Goal: Task Accomplishment & Management: Complete application form

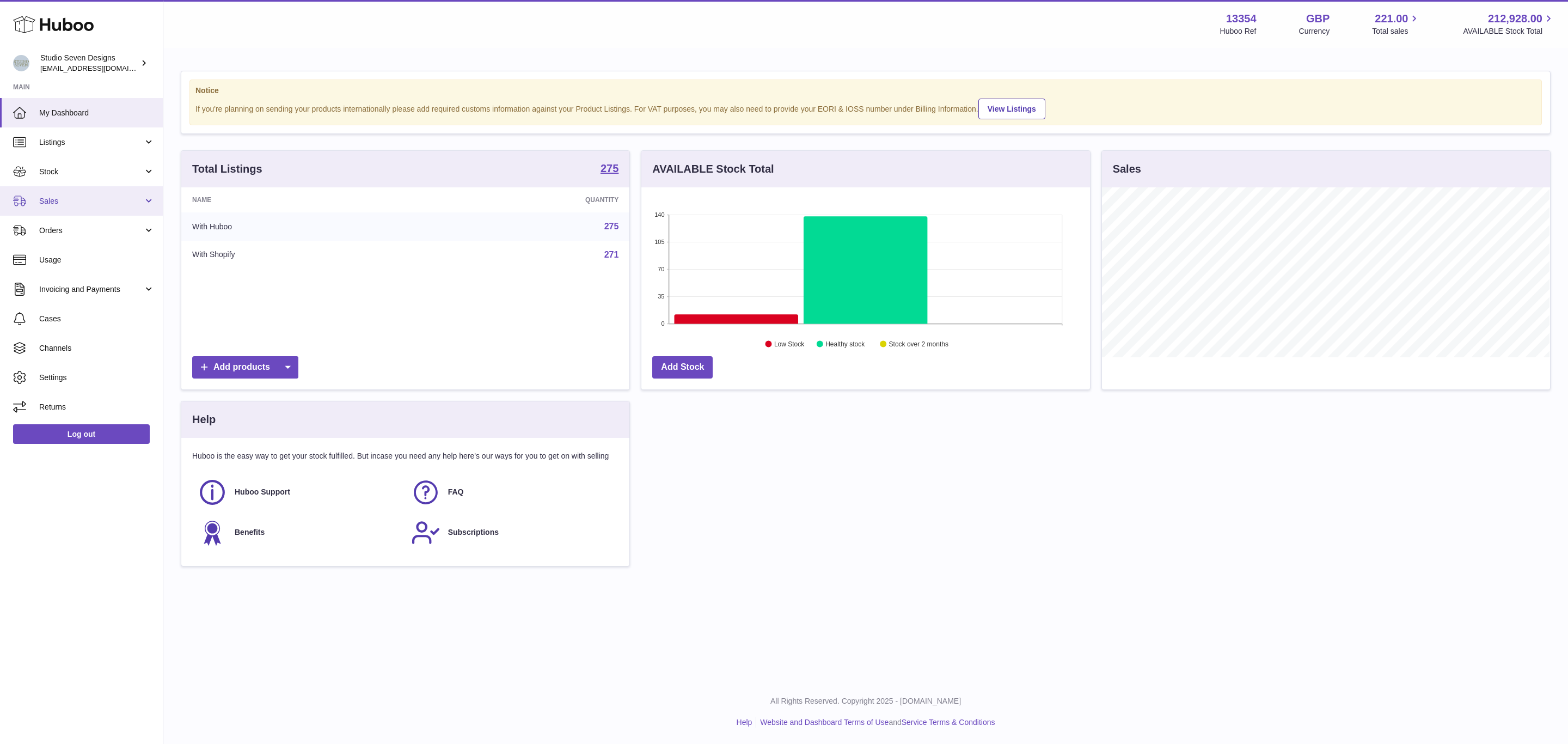
scroll to position [170, 447]
click at [44, 201] on span "Sales" at bounding box center [91, 201] width 104 height 10
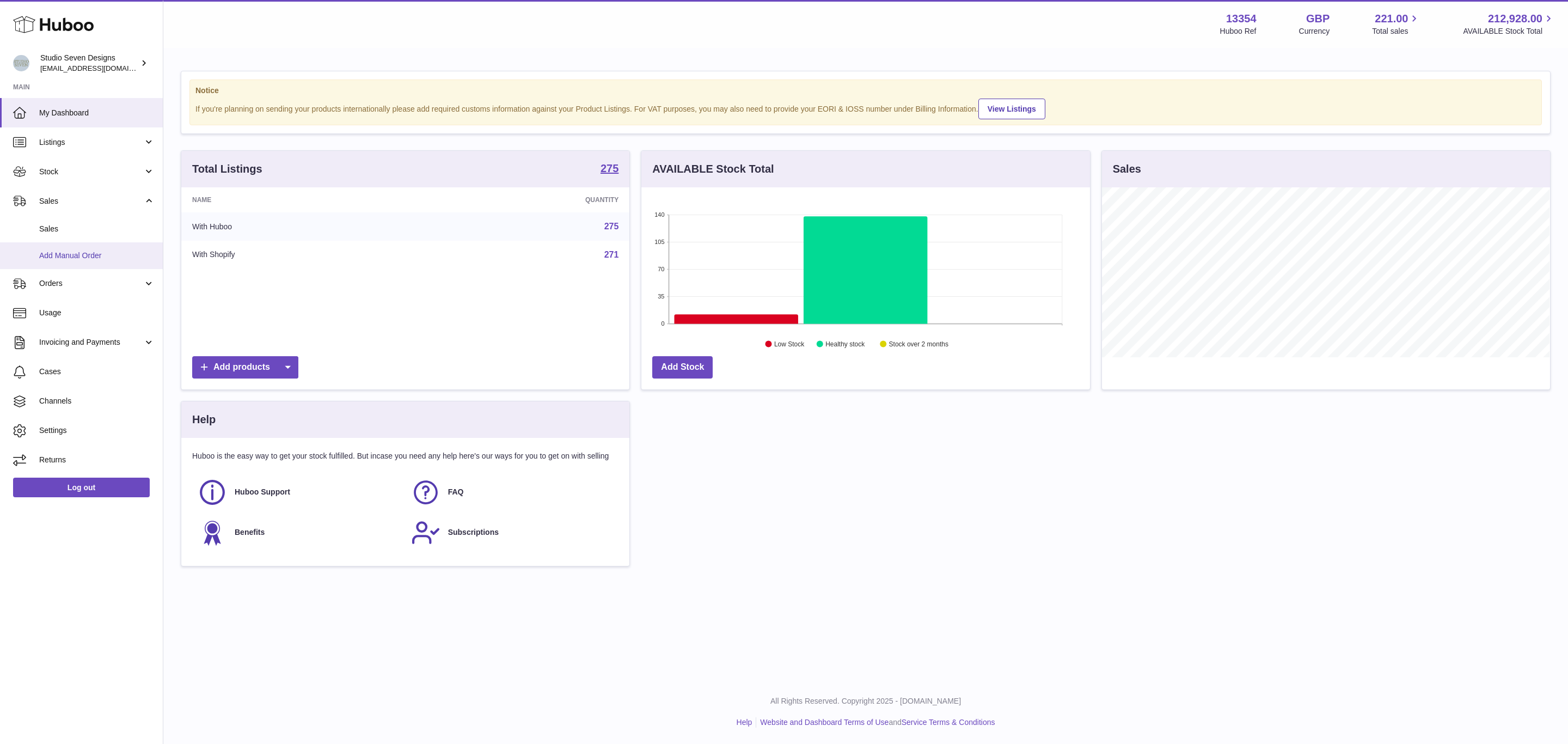
click at [72, 251] on span "Add Manual Order" at bounding box center [97, 255] width 116 height 10
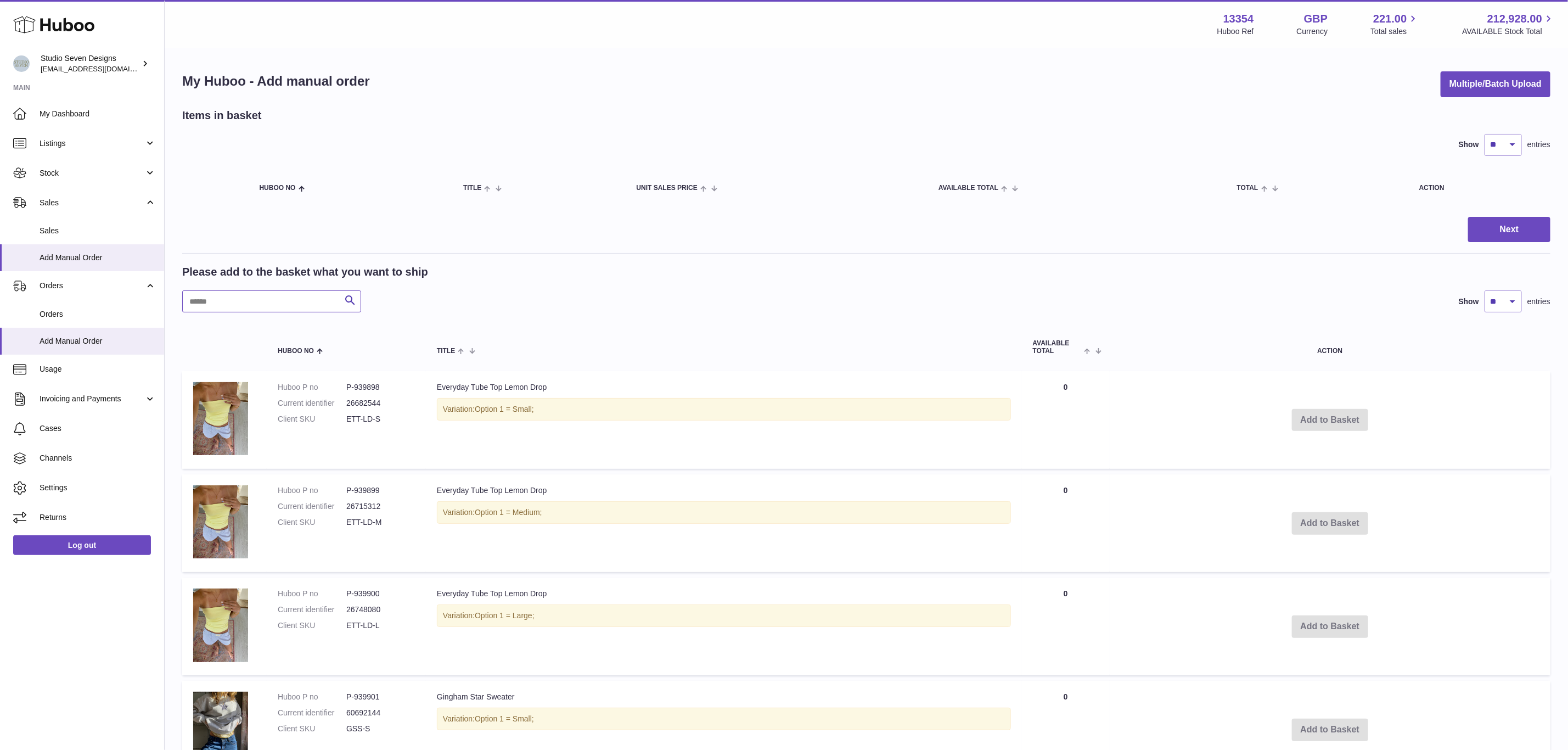
click at [234, 302] on input "text" at bounding box center [272, 301] width 179 height 22
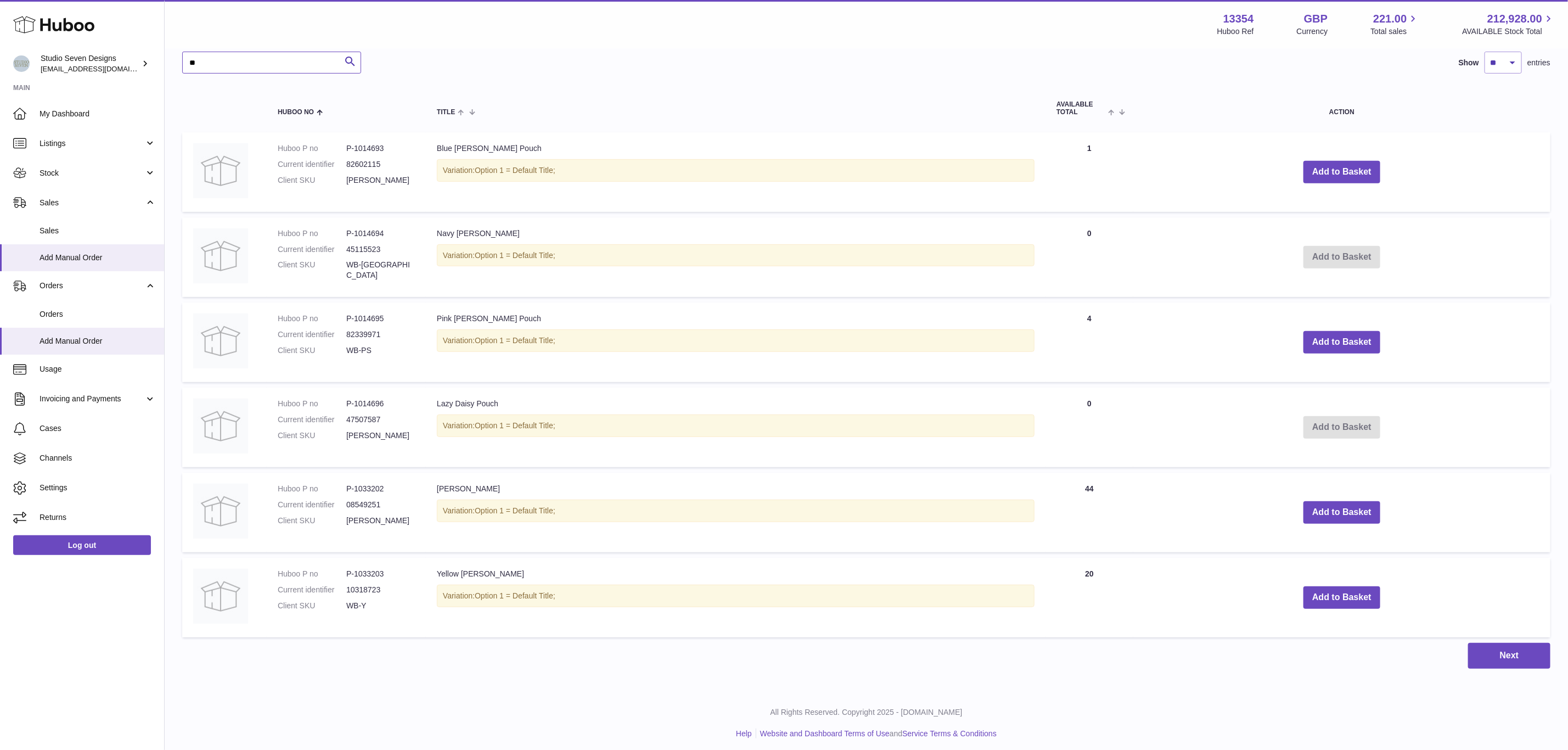
scroll to position [239, 0]
click at [371, 568] on dd "P-1033203" at bounding box center [380, 573] width 69 height 10
copy dd "1033203"
click at [1350, 595] on button "Add to Basket" at bounding box center [1342, 597] width 77 height 23
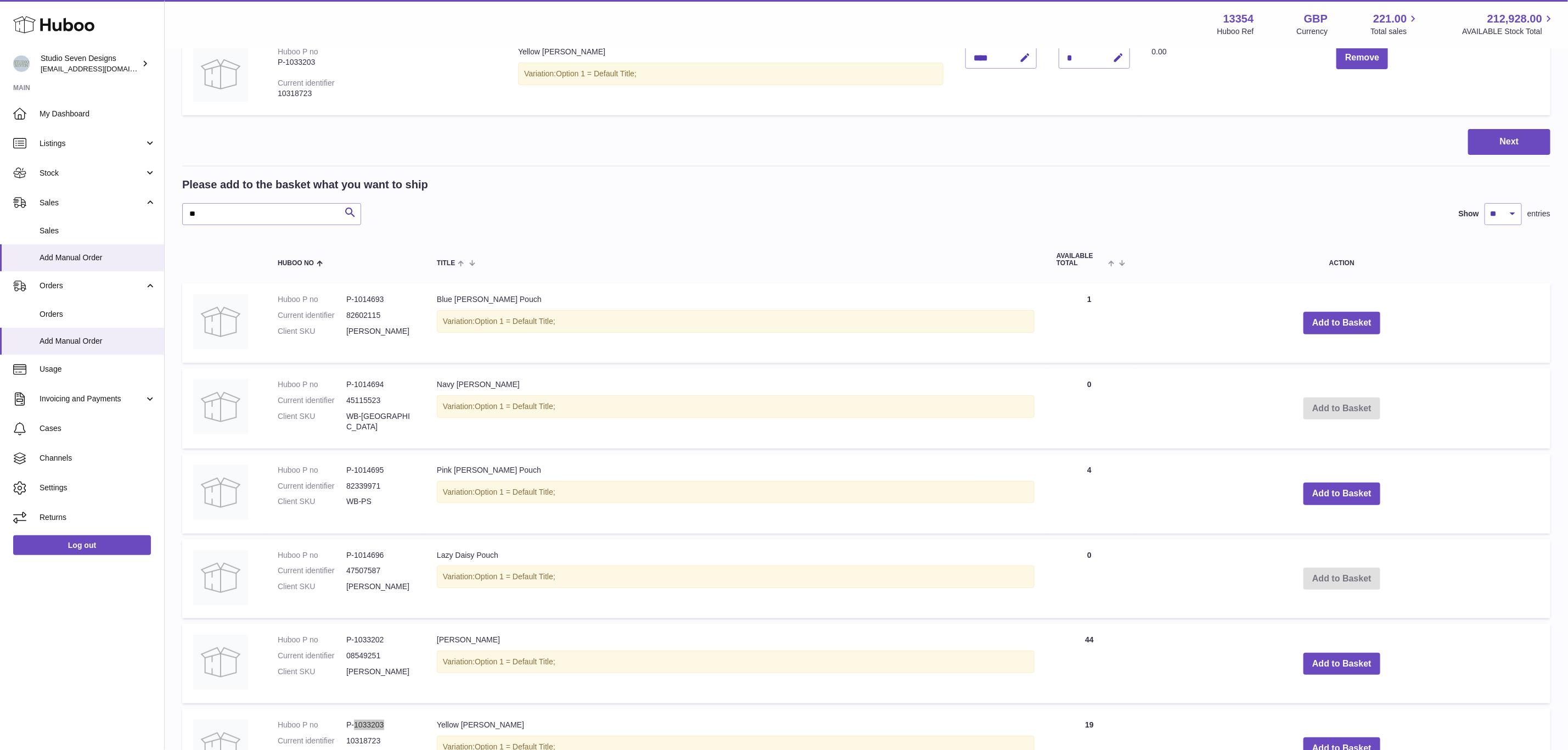
scroll to position [1, 0]
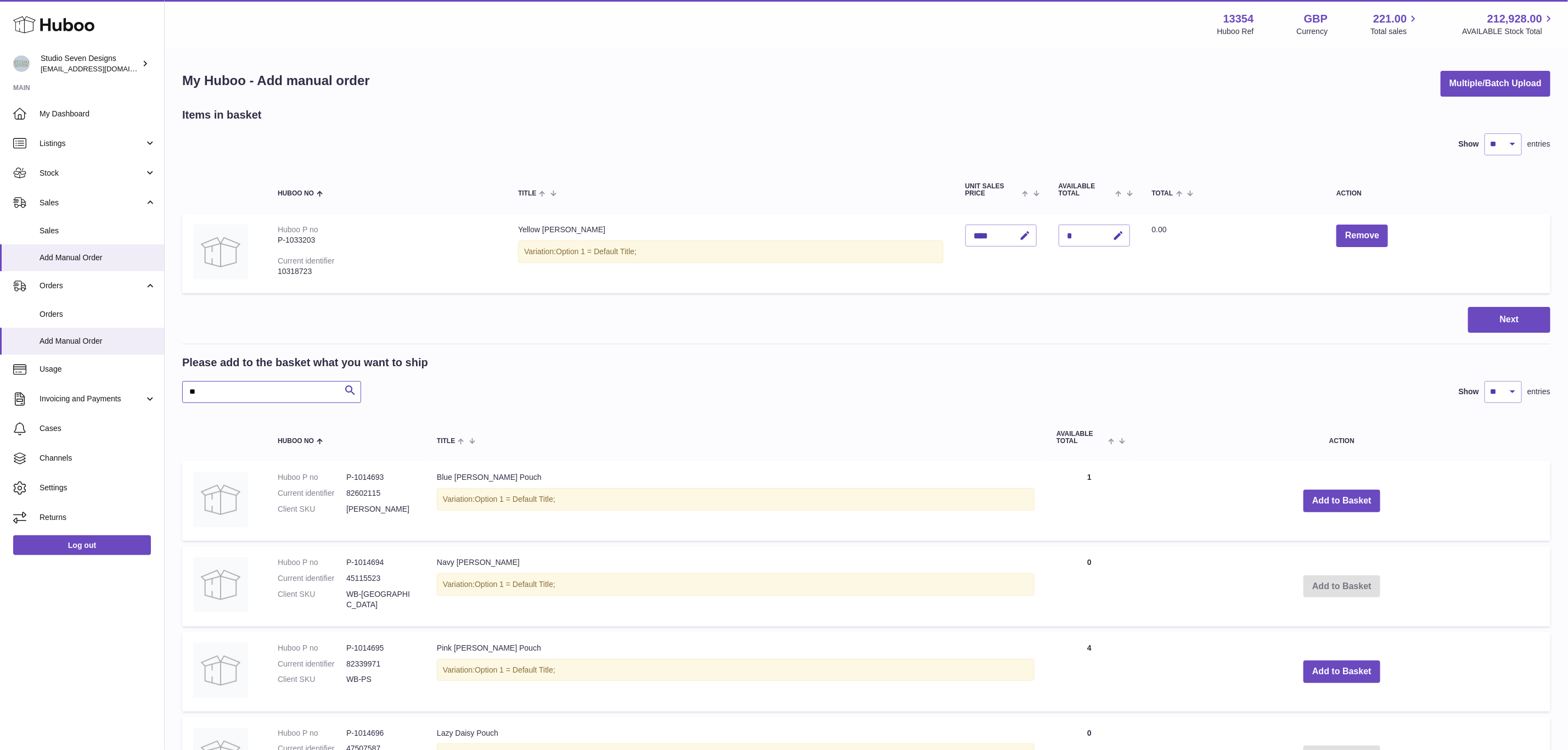
drag, startPoint x: 210, startPoint y: 394, endPoint x: 169, endPoint y: 401, distance: 41.6
click at [169, 401] on div "My Huboo - Add manual order Multiple/Batch Upload Items in basket Show ** ** **…" at bounding box center [866, 534] width 1404 height 970
paste input "*****"
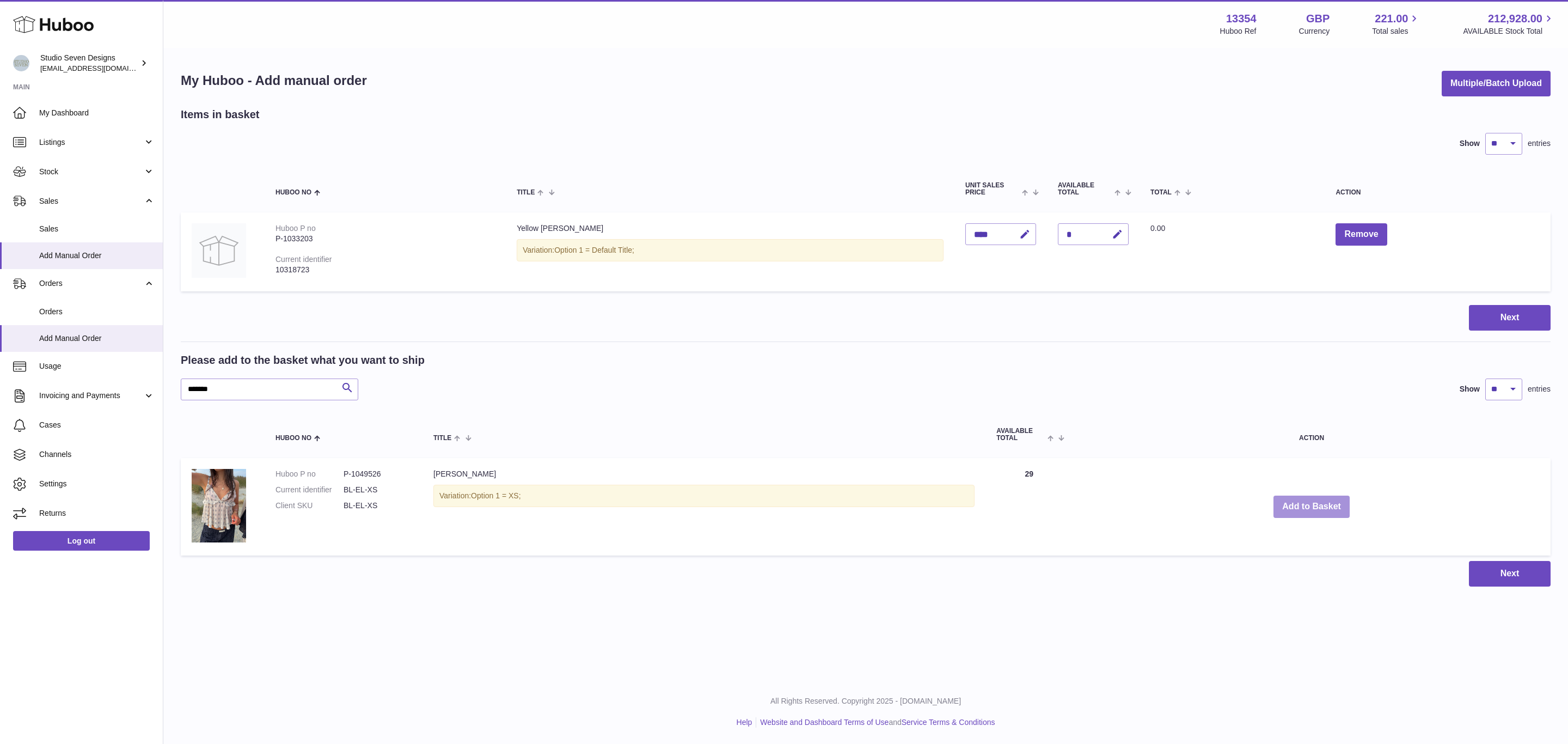
click at [1315, 503] on button "Add to Basket" at bounding box center [1311, 507] width 76 height 23
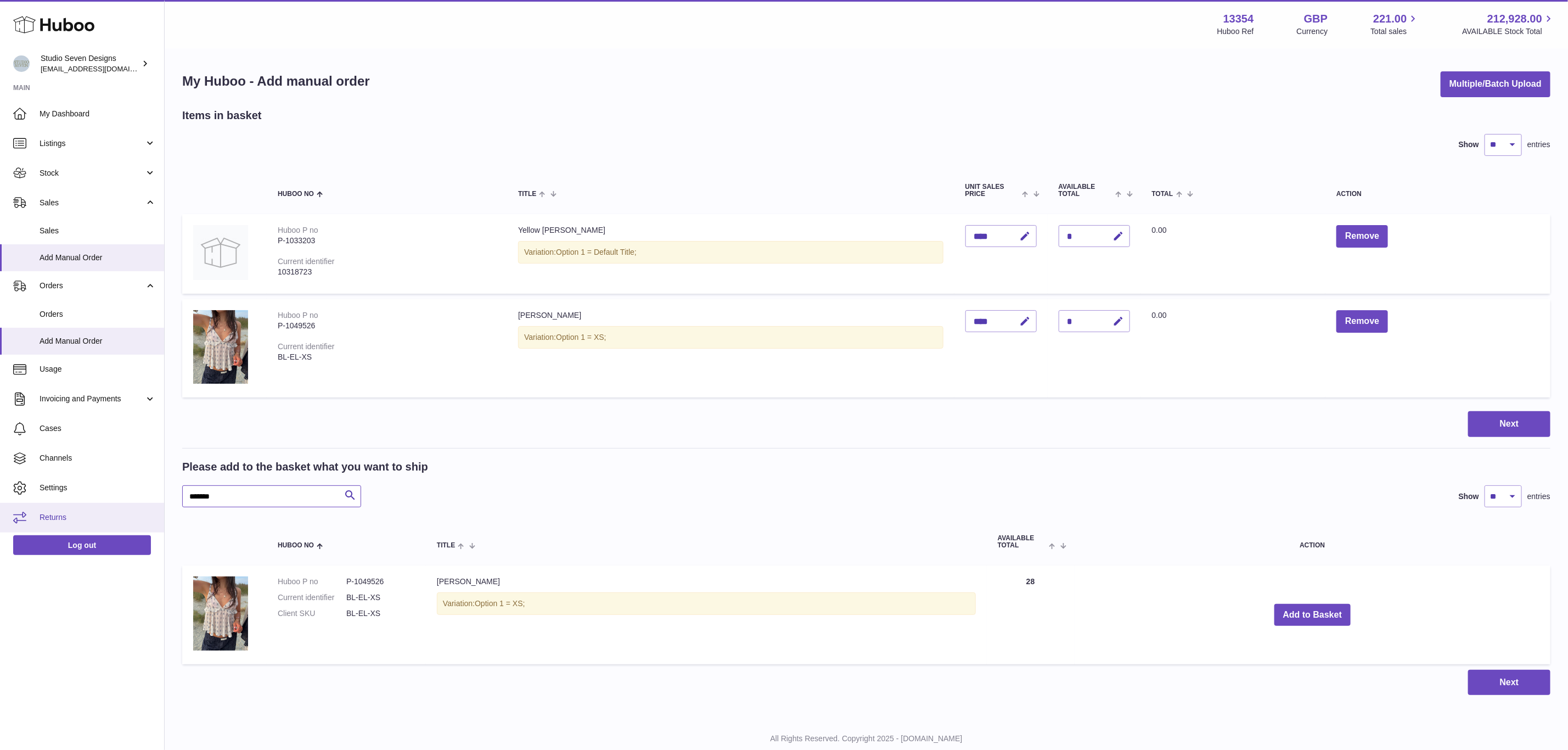
drag, startPoint x: 277, startPoint y: 491, endPoint x: 79, endPoint y: 512, distance: 199.1
click at [79, 512] on div "Huboo Studio Seven Designs internalAdmin-13354@internal.huboo.com Main My Dashb…" at bounding box center [784, 391] width 1568 height 782
paste input "text"
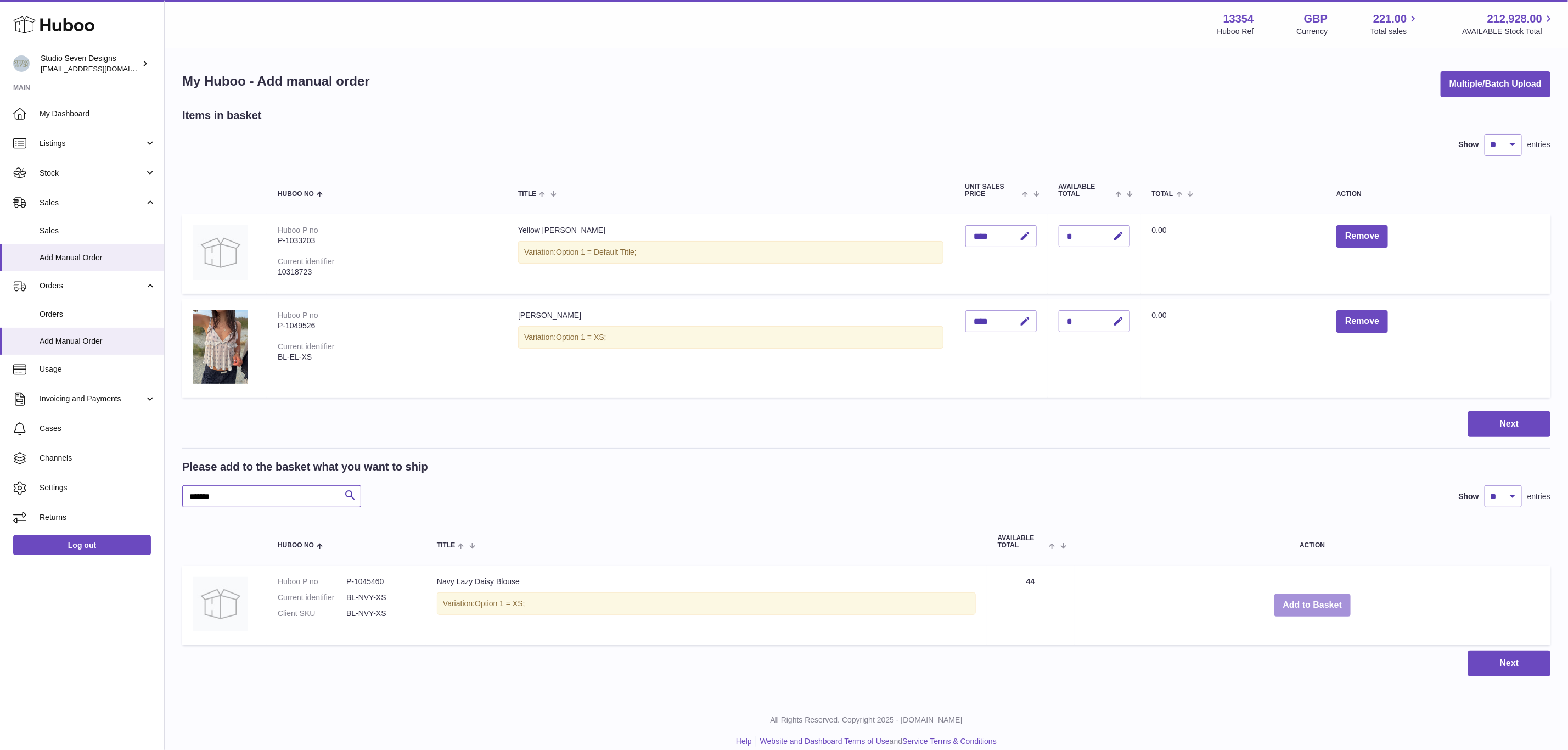
type input "*******"
click at [1316, 610] on button "Add to Basket" at bounding box center [1313, 605] width 77 height 23
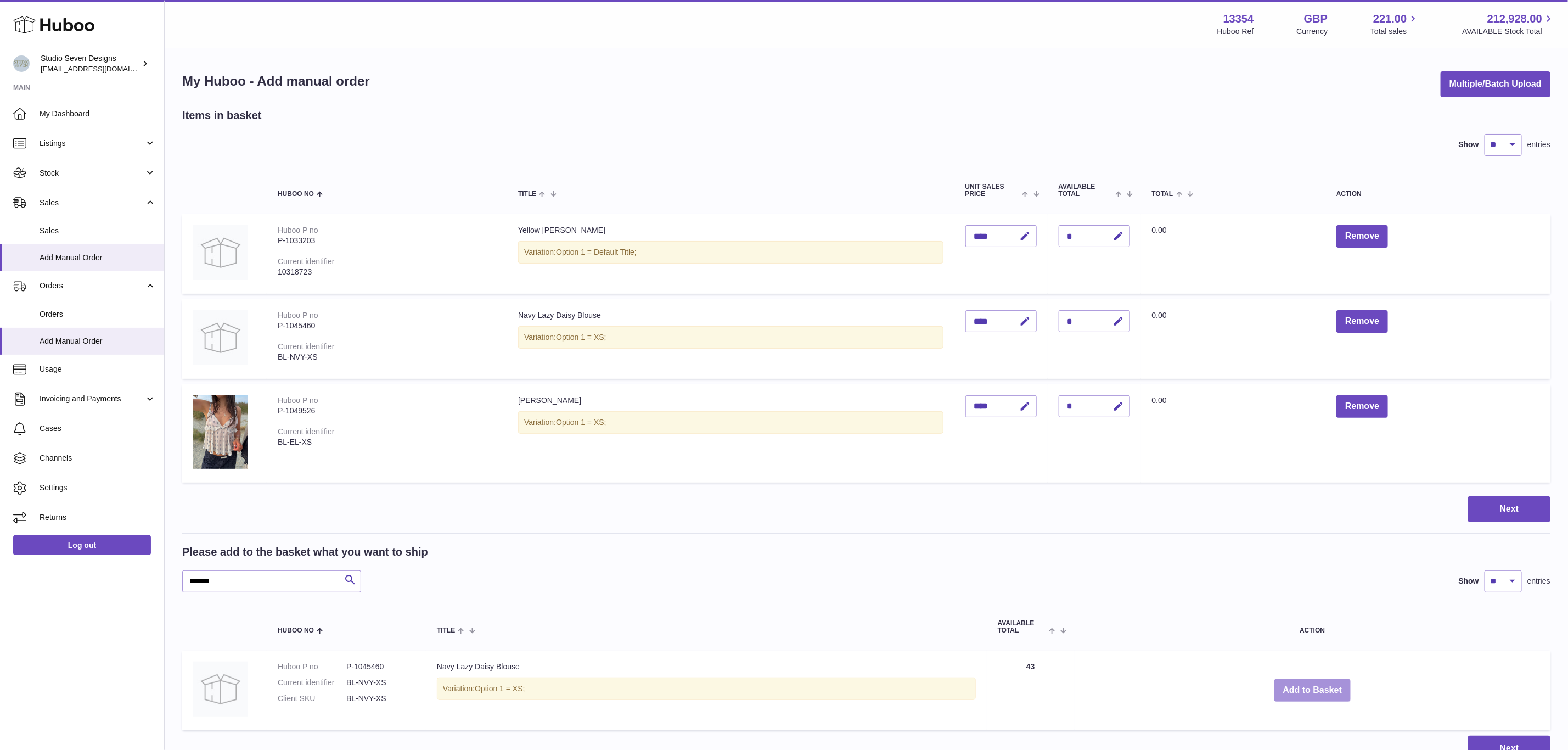
click at [1309, 679] on button "Add to Basket" at bounding box center [1313, 690] width 77 height 23
click at [1304, 686] on button "Add to Basket" at bounding box center [1313, 690] width 77 height 23
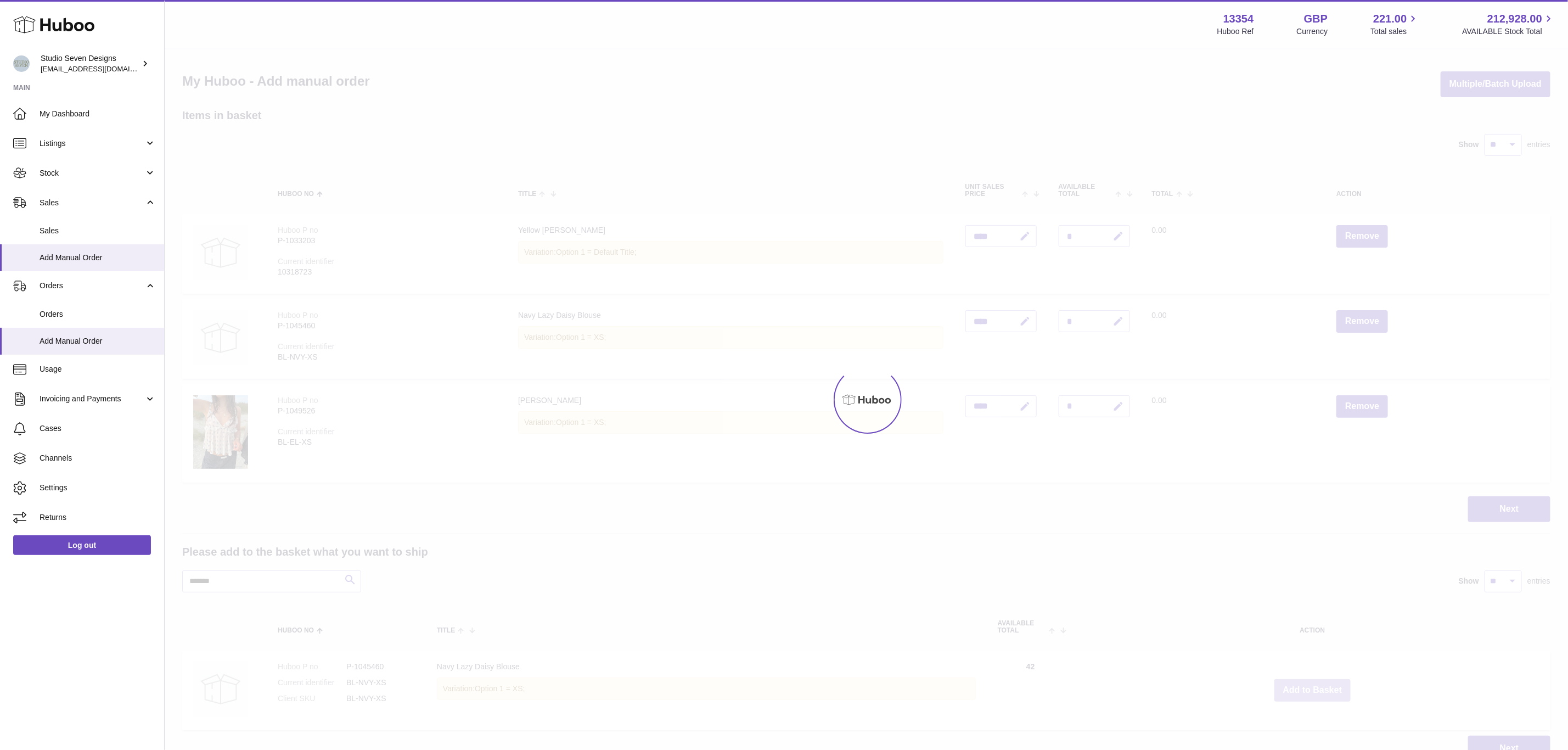
type input "*"
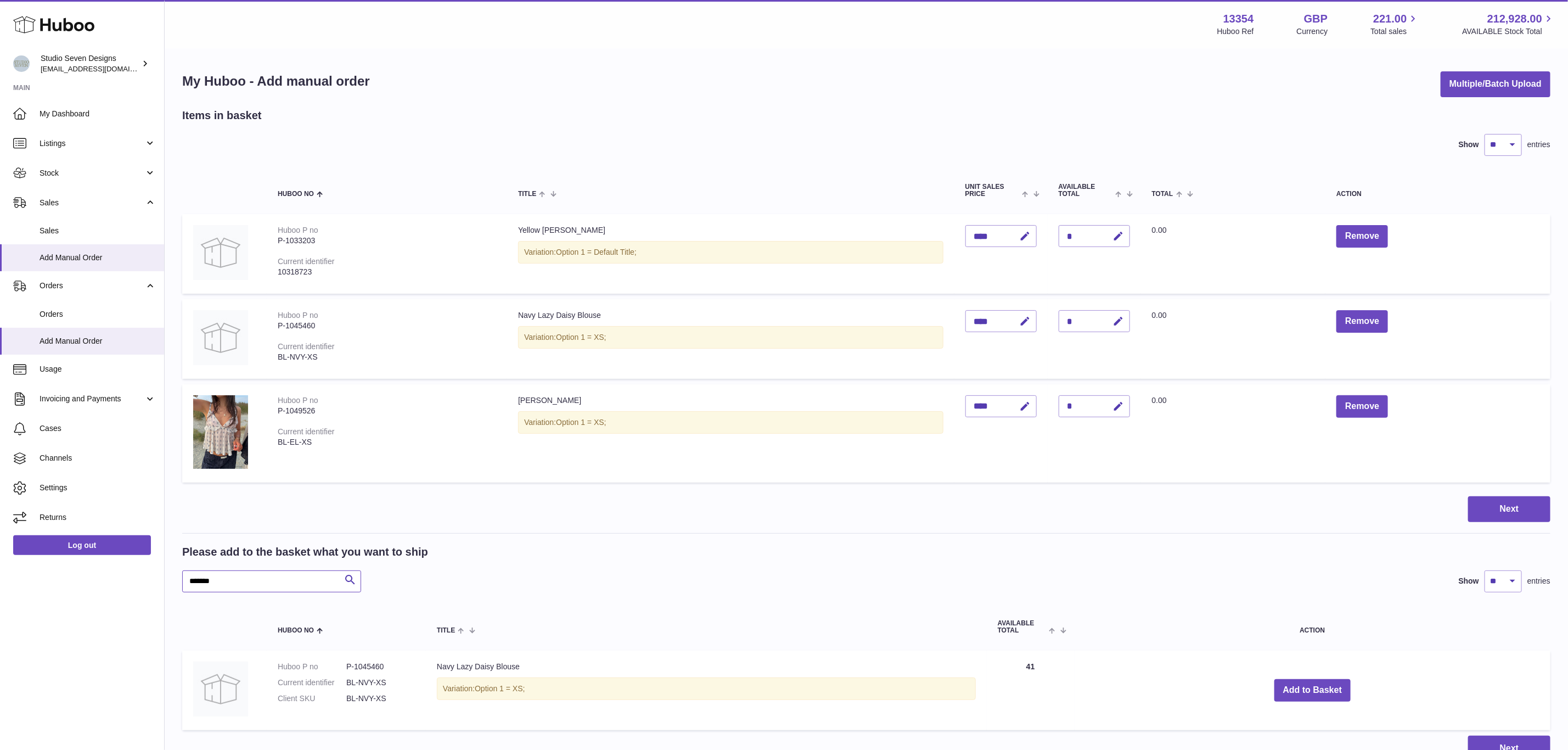
drag, startPoint x: 256, startPoint y: 581, endPoint x: 65, endPoint y: 598, distance: 191.8
click at [65, 598] on div "Huboo Studio Seven Designs internalAdmin-13354@internal.huboo.com Main My Dashb…" at bounding box center [784, 424] width 1568 height 848
paste input "text"
click at [1310, 702] on button "Add to Basket" at bounding box center [1313, 700] width 77 height 23
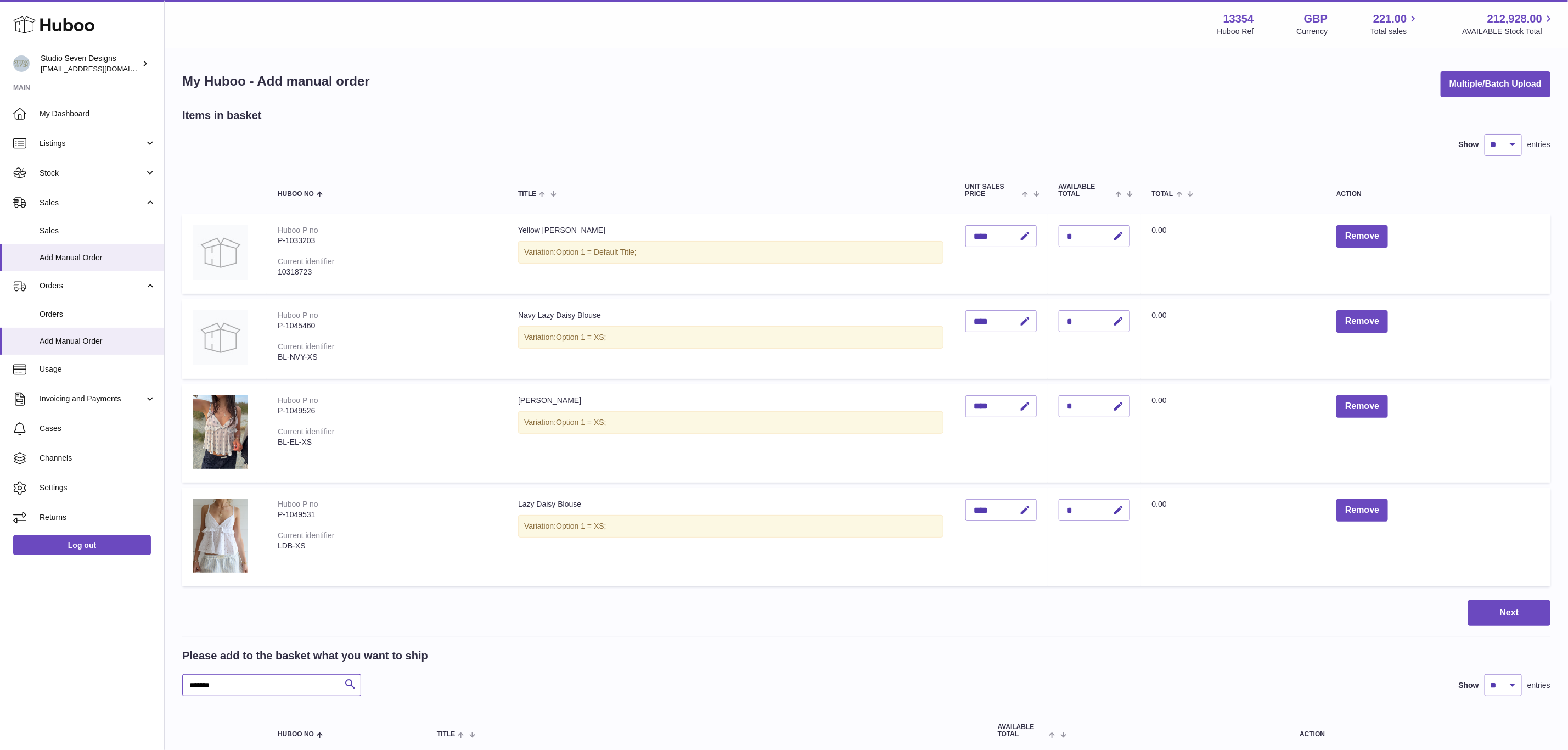
drag, startPoint x: 237, startPoint y: 681, endPoint x: 147, endPoint y: 681, distance: 90.0
click at [147, 681] on div "Huboo Studio Seven Designs internalAdmin-13354@internal.huboo.com Main My Dashb…" at bounding box center [784, 485] width 1568 height 970
paste input "text"
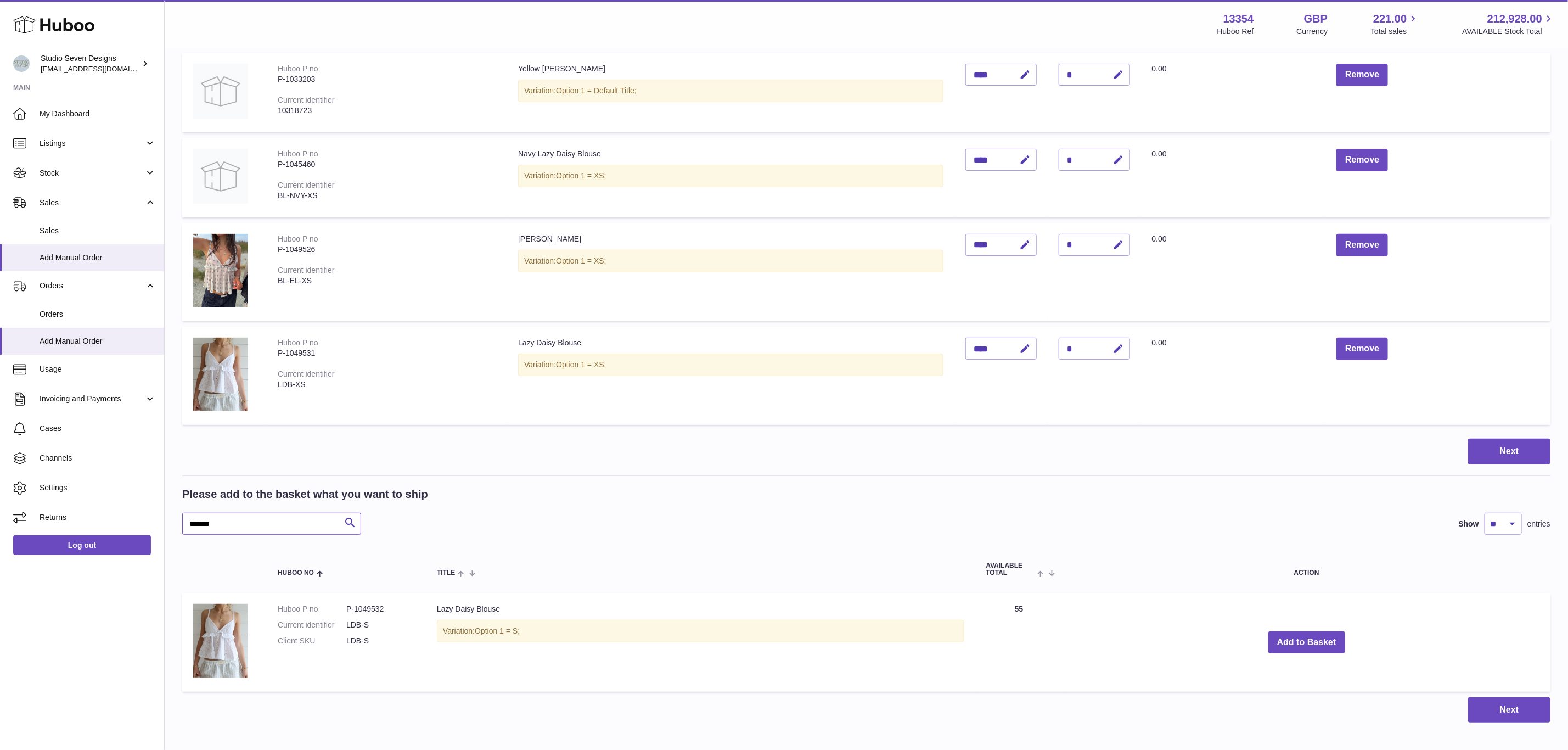
scroll to position [164, 0]
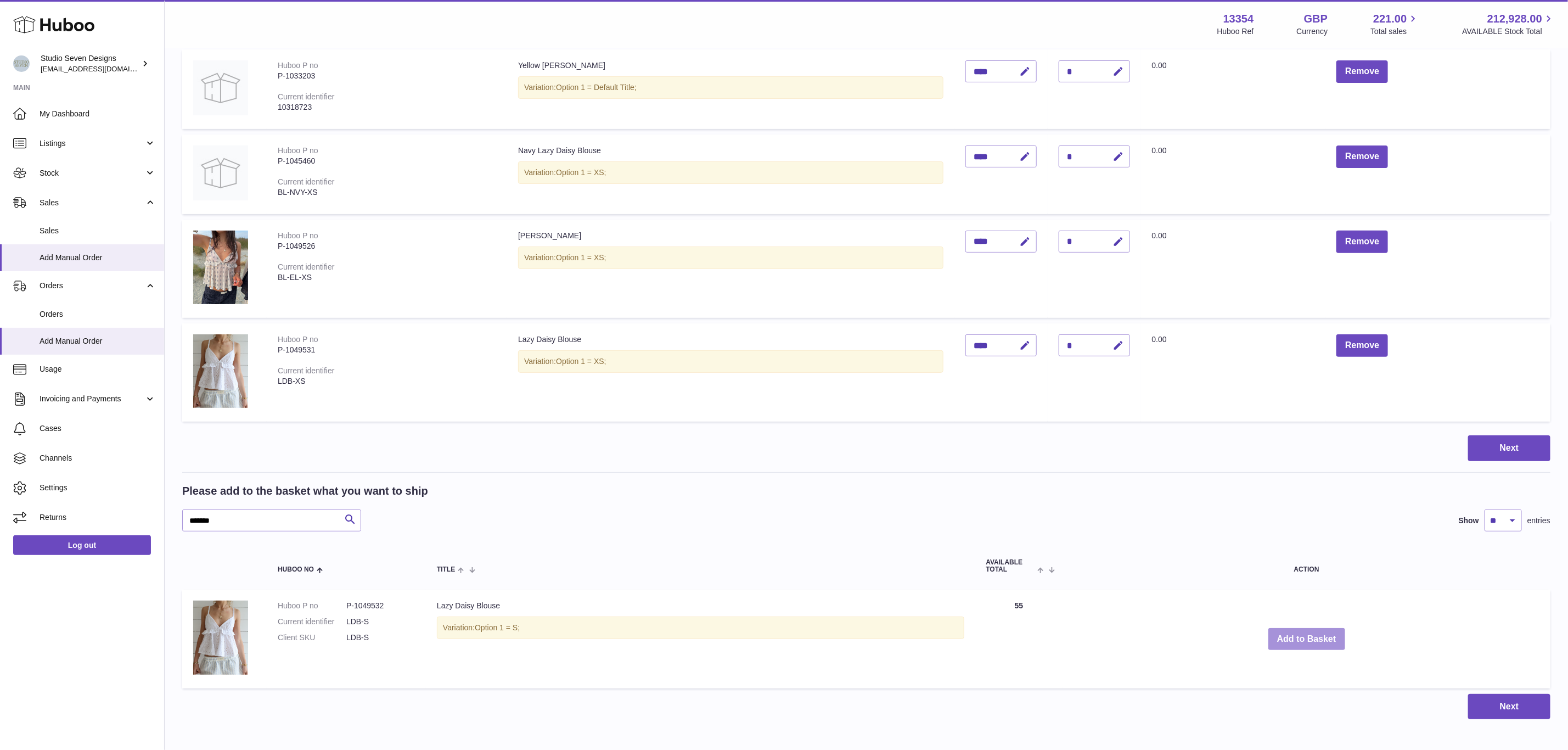
click at [1315, 632] on button "Add to Basket" at bounding box center [1307, 639] width 77 height 23
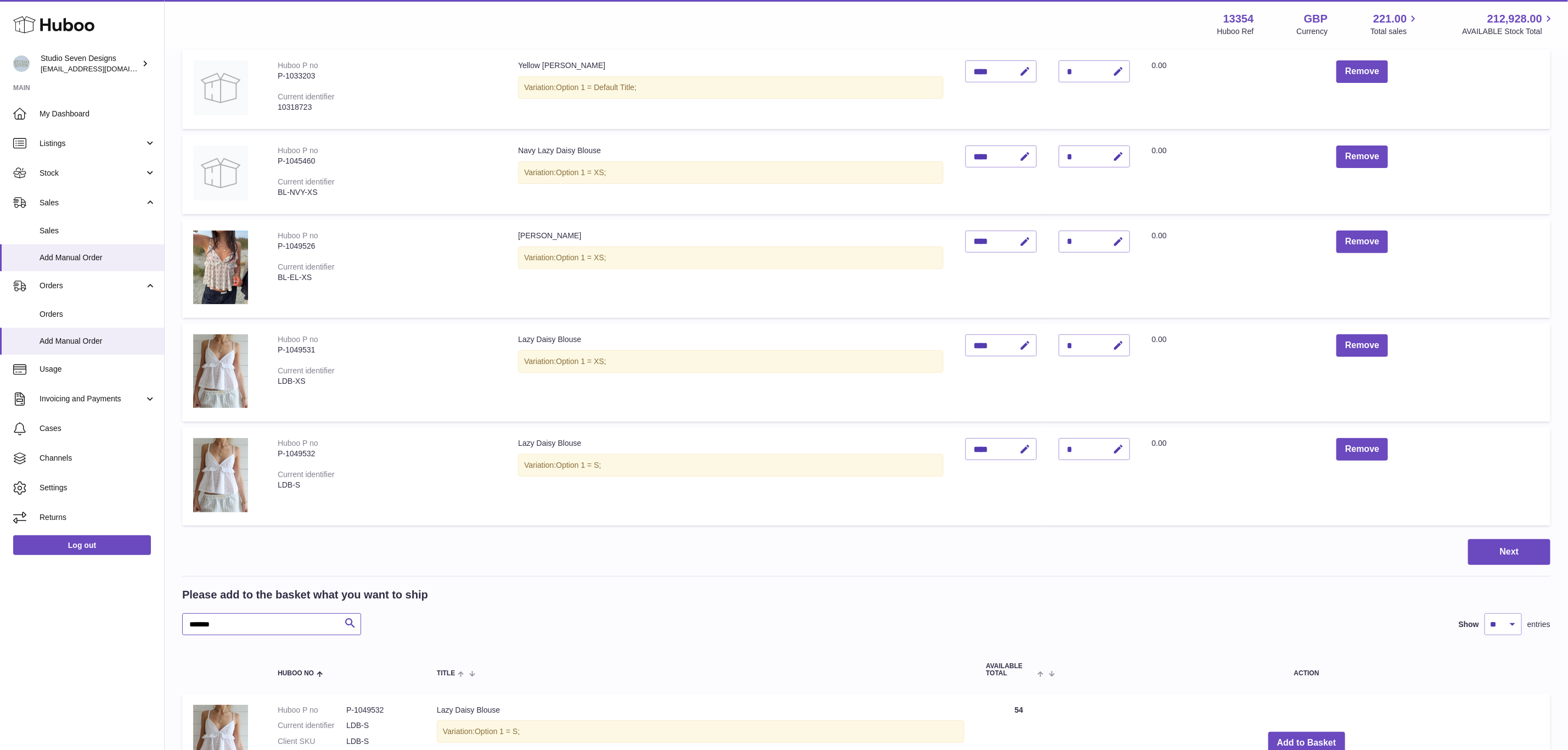
drag, startPoint x: 237, startPoint y: 623, endPoint x: 144, endPoint y: 637, distance: 94.0
click at [144, 637] on div "Huboo Studio Seven Designs internalAdmin-13354@internal.huboo.com Main My Dashb…" at bounding box center [784, 373] width 1568 height 1074
paste input "text"
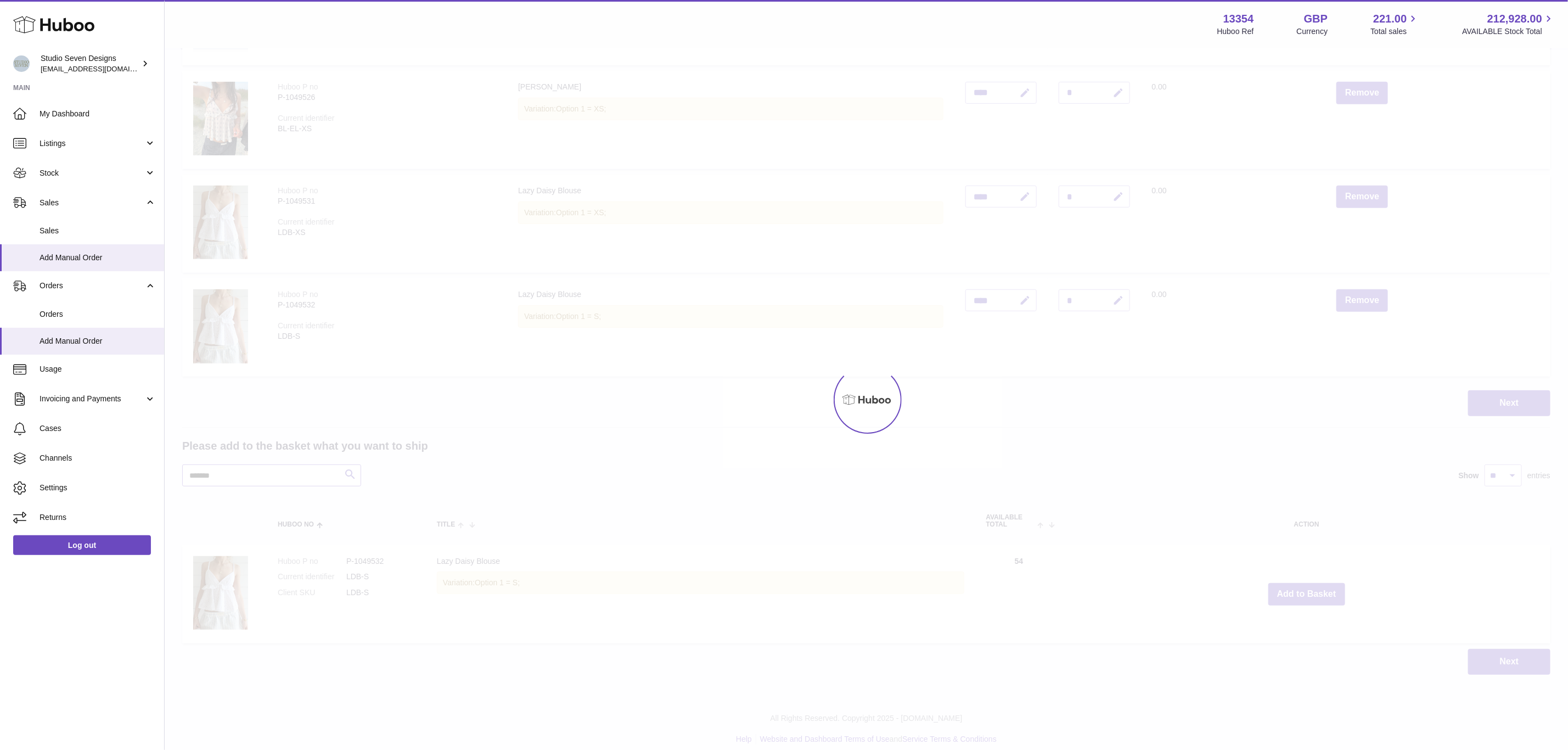
scroll to position [320, 0]
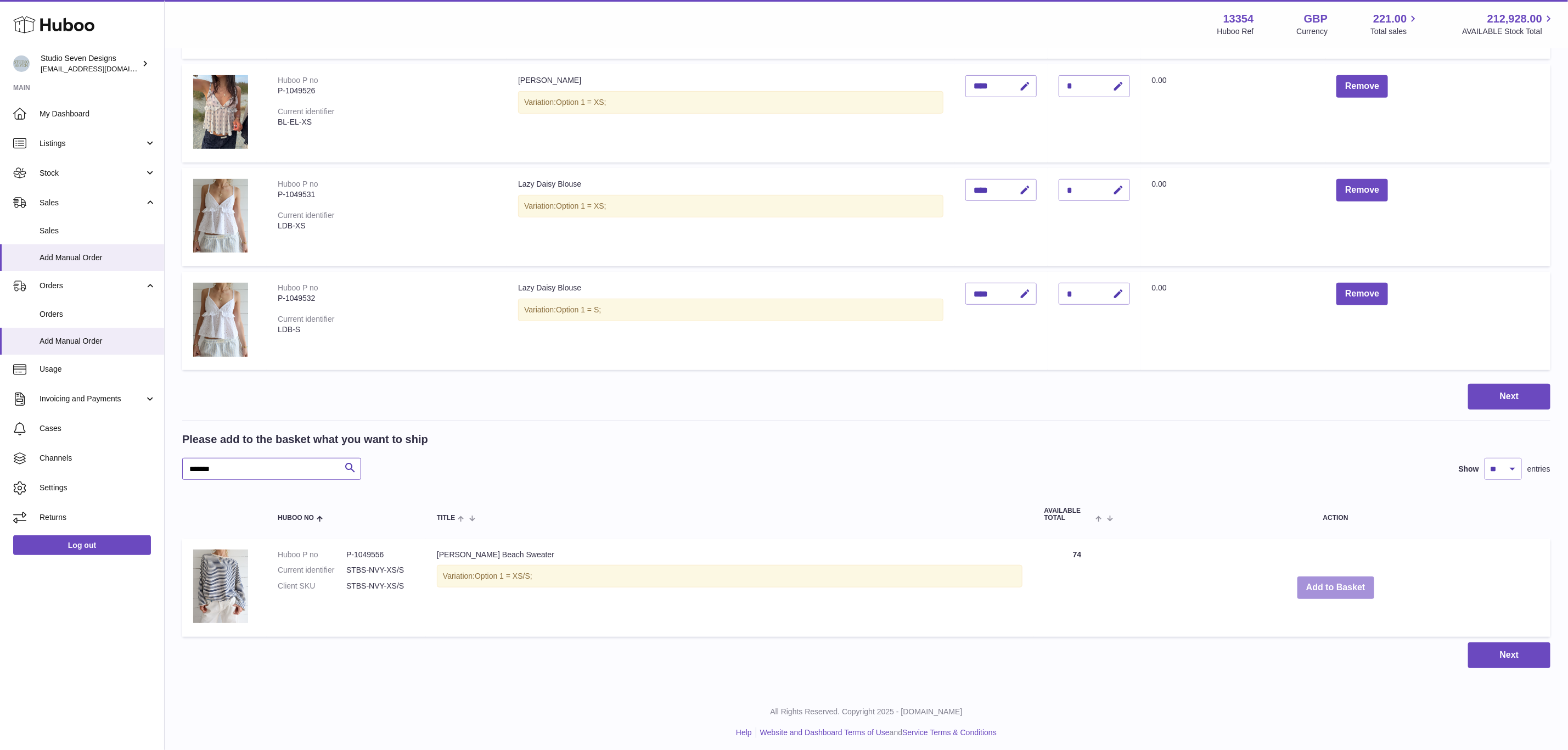
type input "*******"
click at [1327, 581] on button "Add to Basket" at bounding box center [1335, 587] width 77 height 23
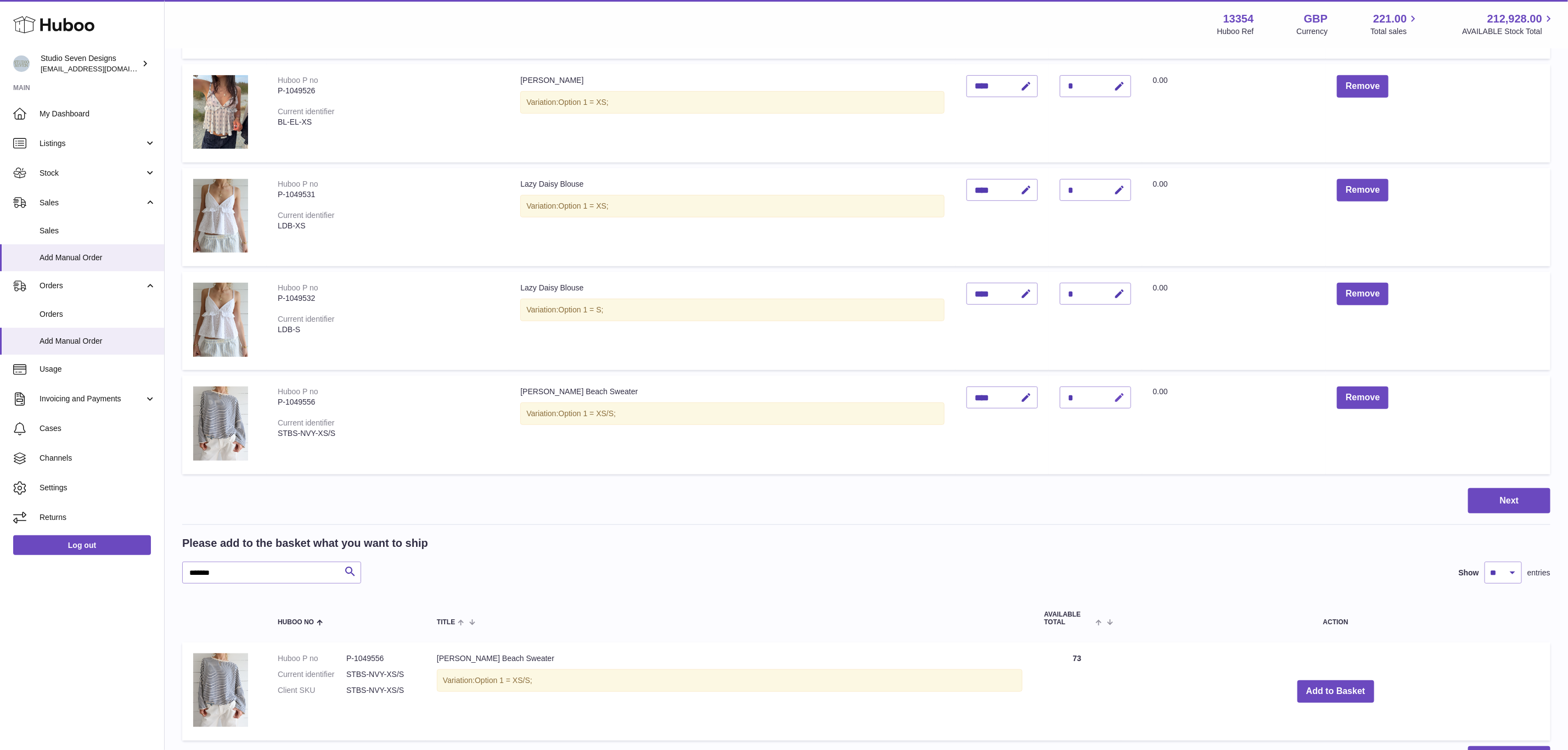
click at [1126, 397] on icon "button" at bounding box center [1120, 398] width 12 height 12
type input "**"
click at [1108, 389] on button "submit" at bounding box center [1119, 397] width 21 height 18
drag, startPoint x: 259, startPoint y: 563, endPoint x: 133, endPoint y: 574, distance: 126.5
click at [133, 574] on div "Huboo Studio Seven Designs internalAdmin-13354@internal.huboo.com Main My Dashb…" at bounding box center [784, 269] width 1568 height 1178
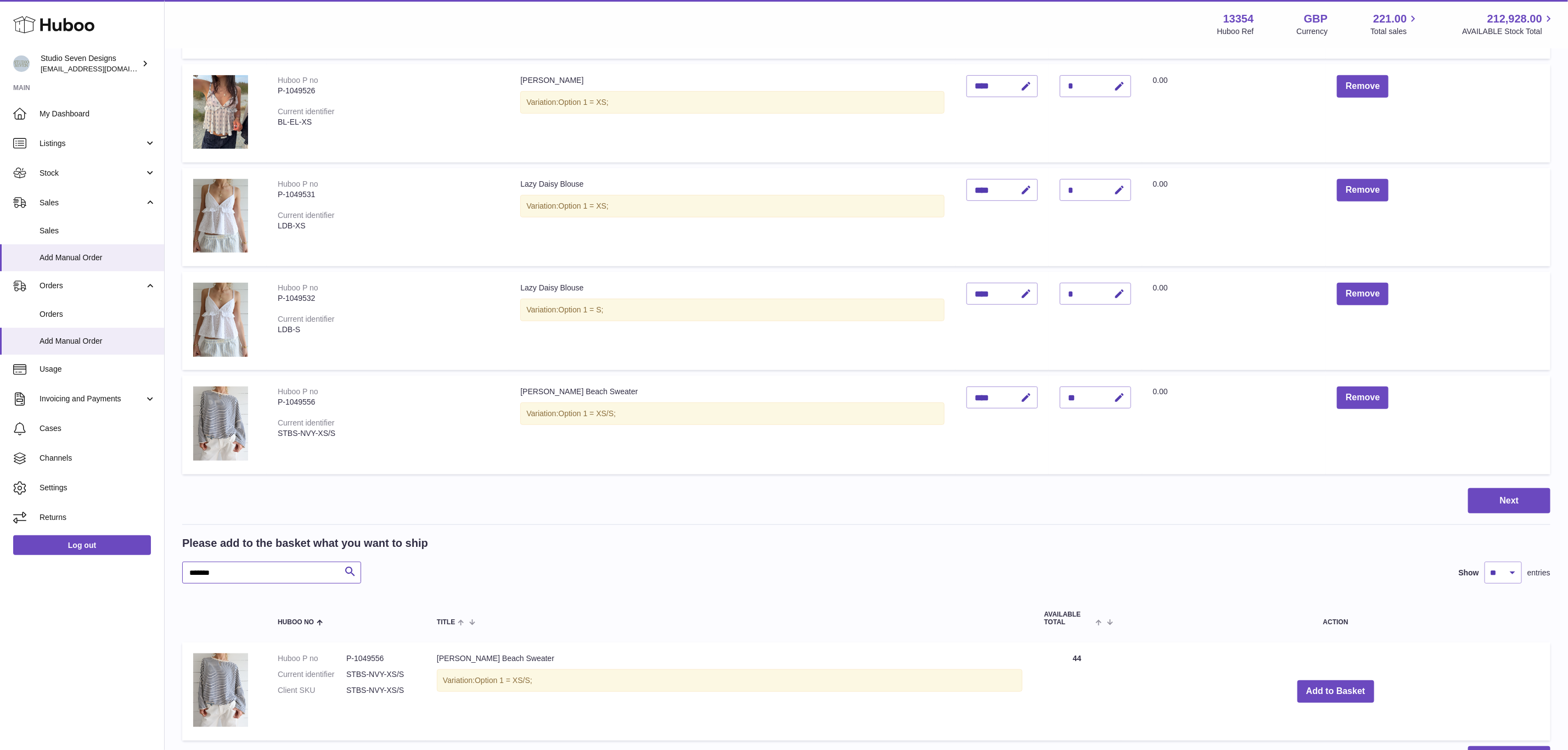
paste input "text"
type input "*******"
click at [1319, 690] on button "Add to Basket" at bounding box center [1335, 691] width 77 height 23
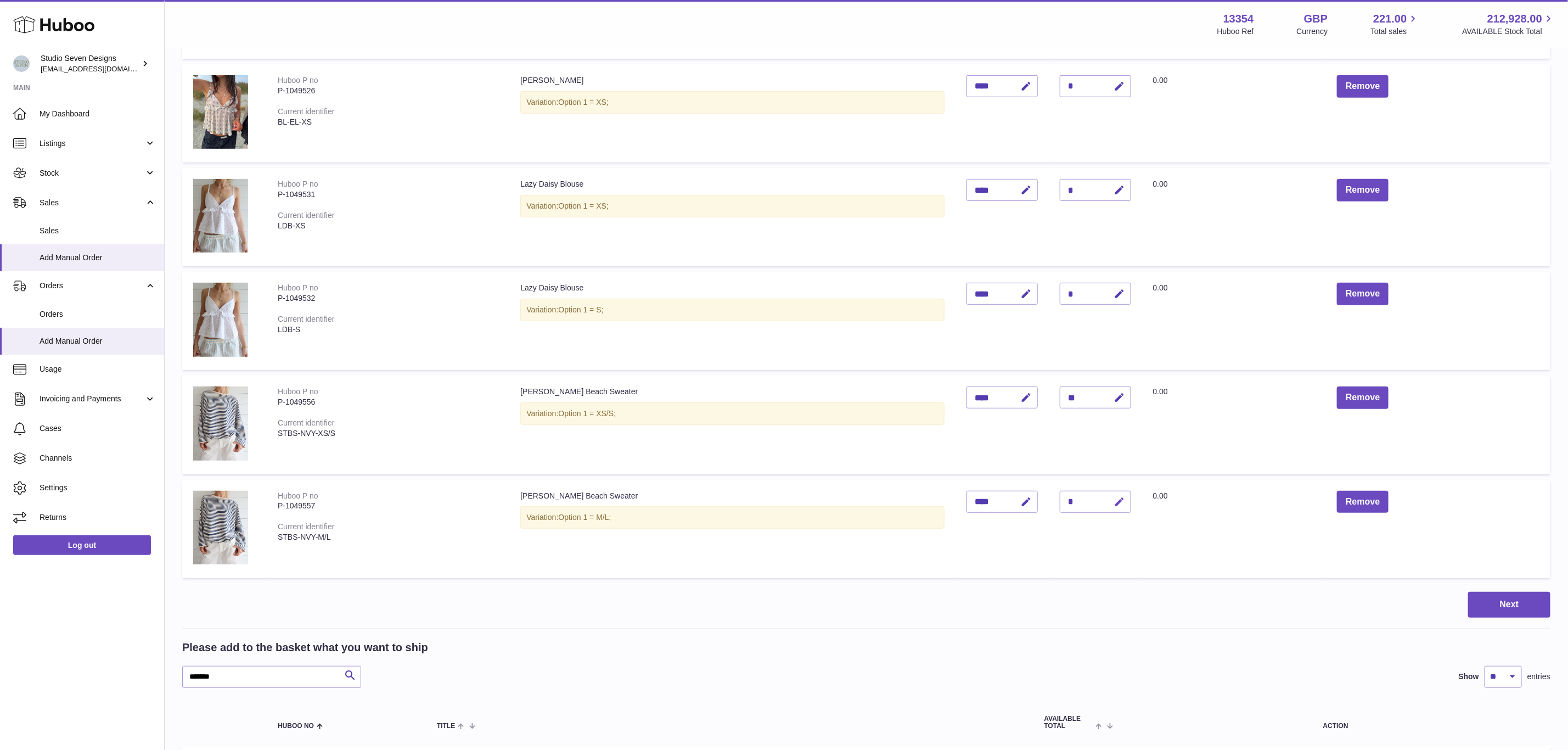
click at [1126, 497] on icon "button" at bounding box center [1120, 502] width 12 height 12
type input "**"
click at [1108, 493] on button "submit" at bounding box center [1119, 501] width 21 height 18
drag, startPoint x: 234, startPoint y: 668, endPoint x: 163, endPoint y: 668, distance: 71.0
click at [163, 668] on div "Huboo Studio Seven Designs internalAdmin-13354@internal.huboo.com Main My Dashb…" at bounding box center [784, 321] width 1568 height 1282
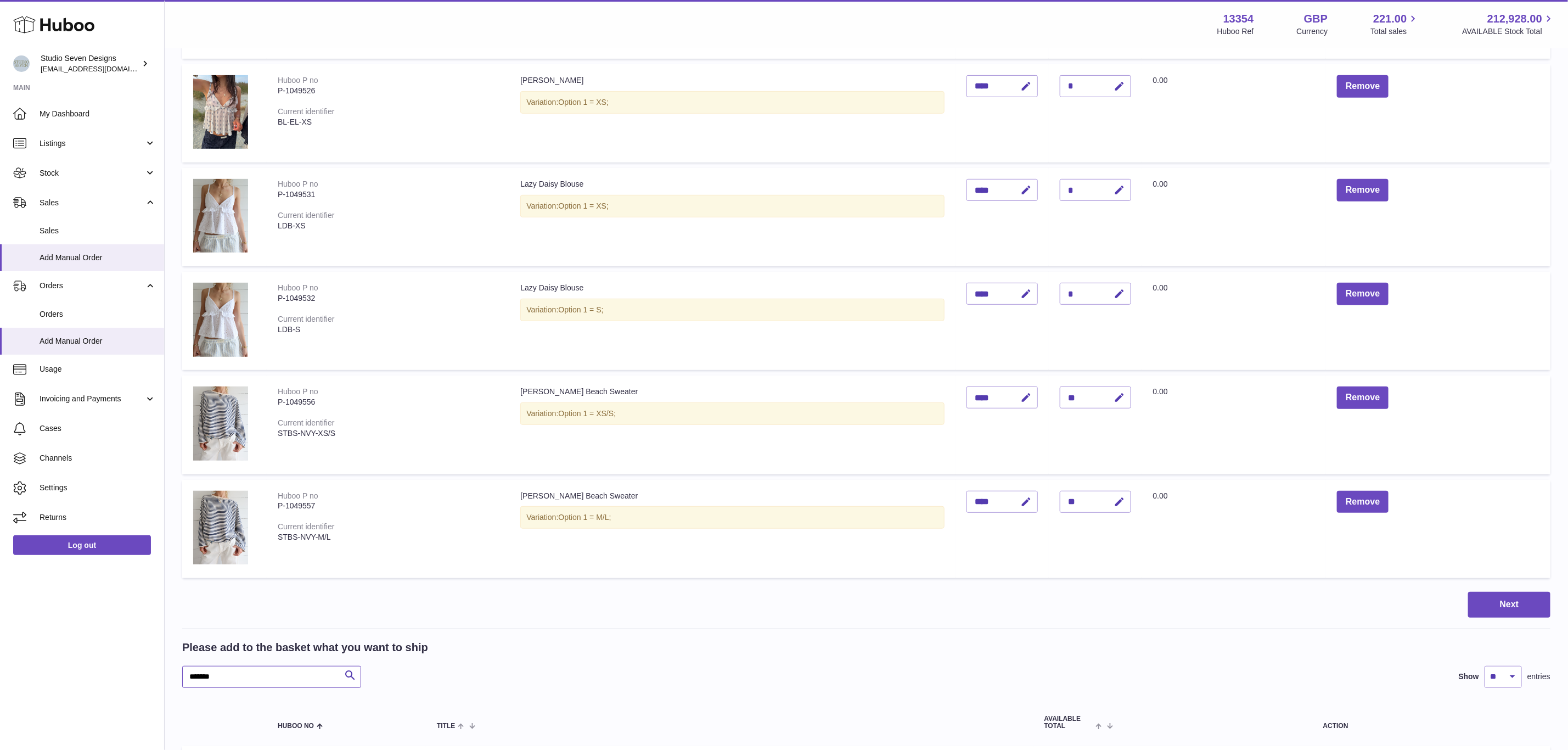
paste input "text"
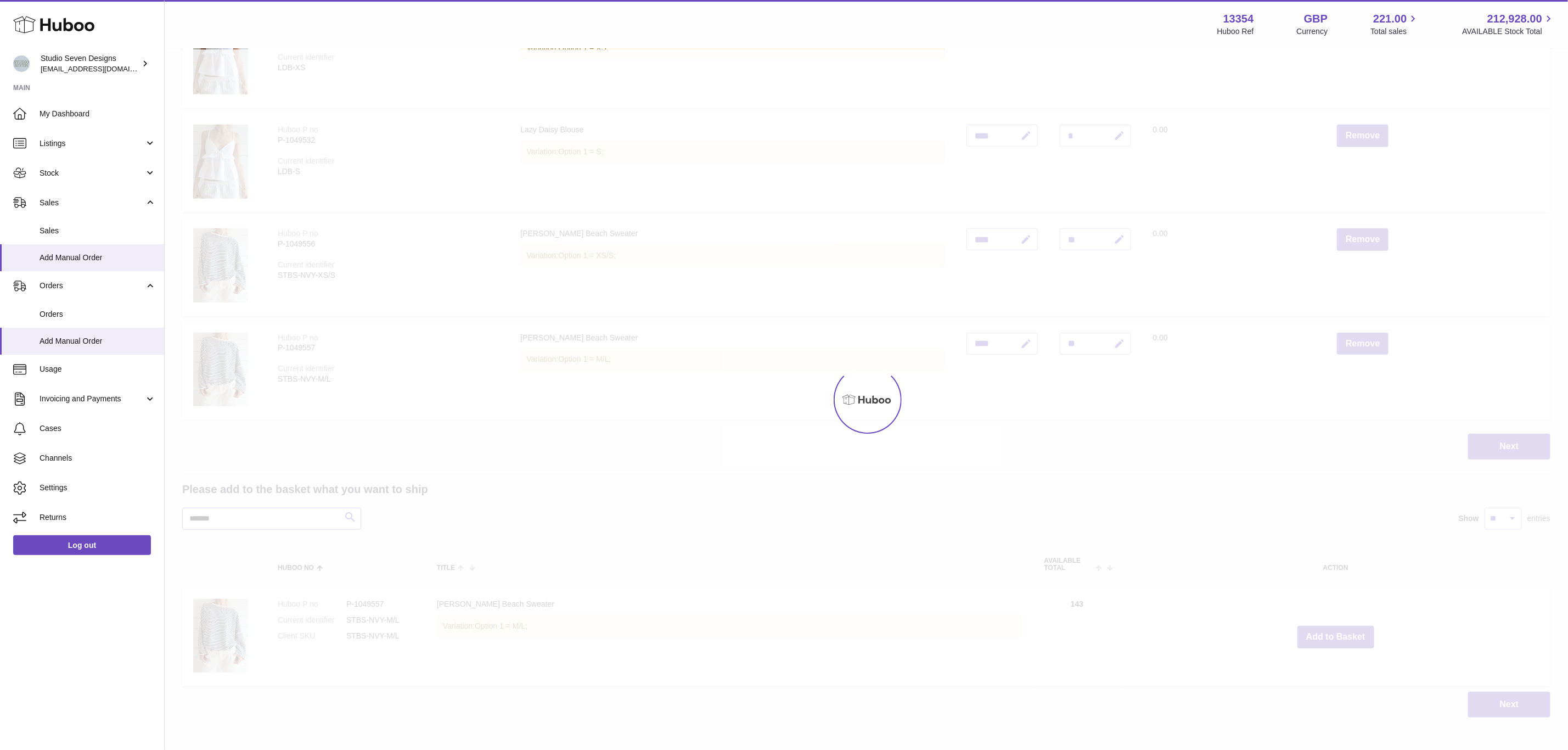
scroll to position [485, 0]
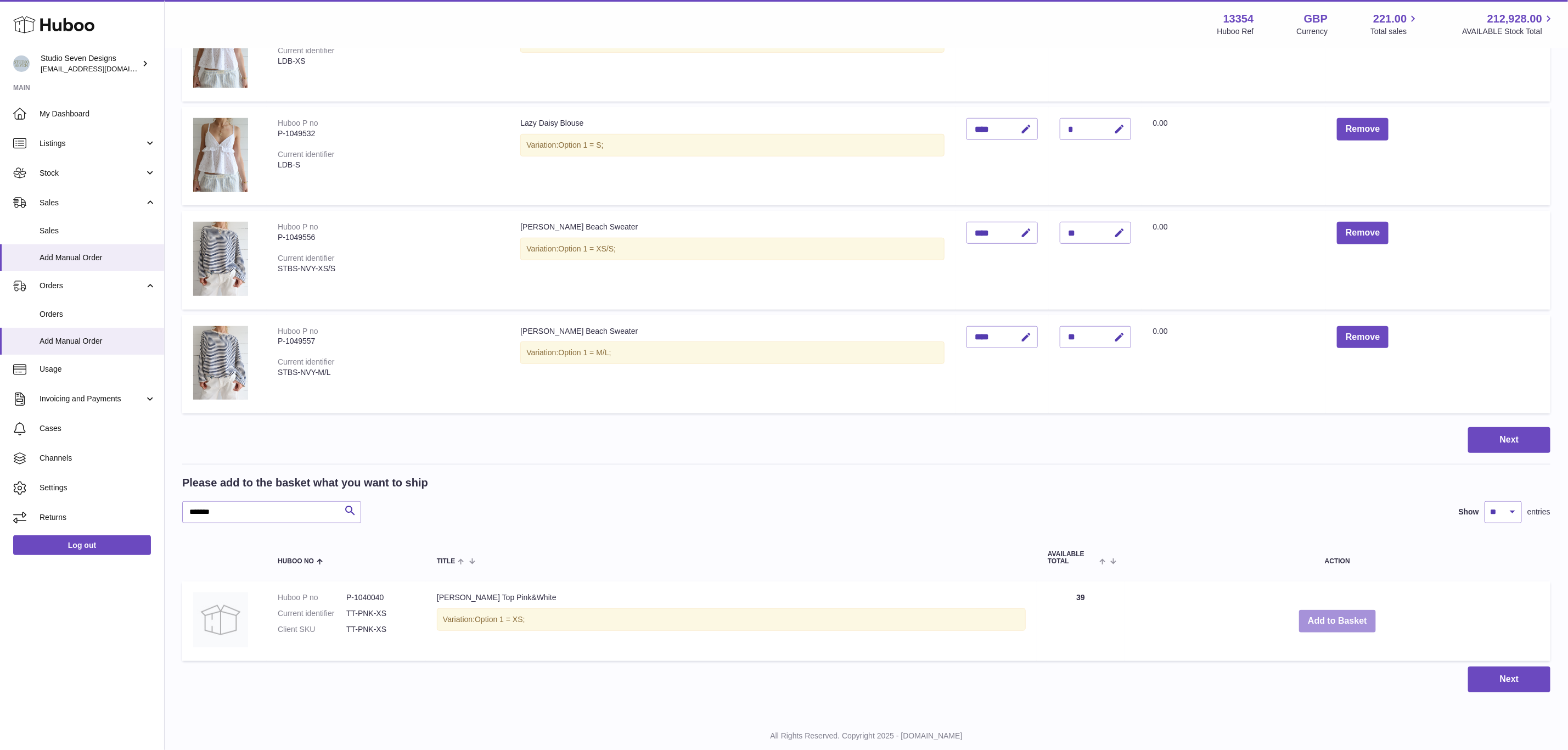
click at [1329, 618] on button "Add to Basket" at bounding box center [1337, 621] width 77 height 23
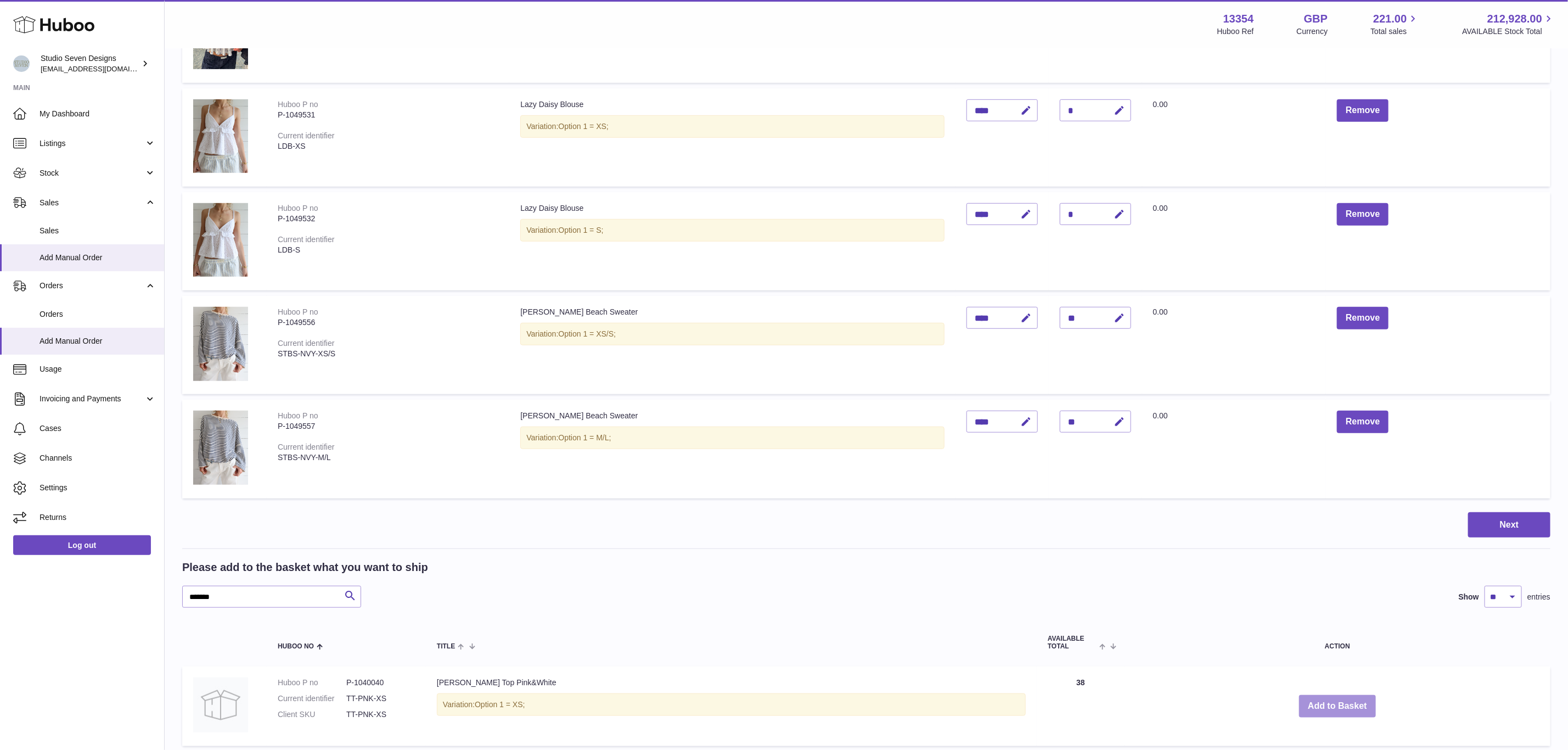
scroll to position [570, 0]
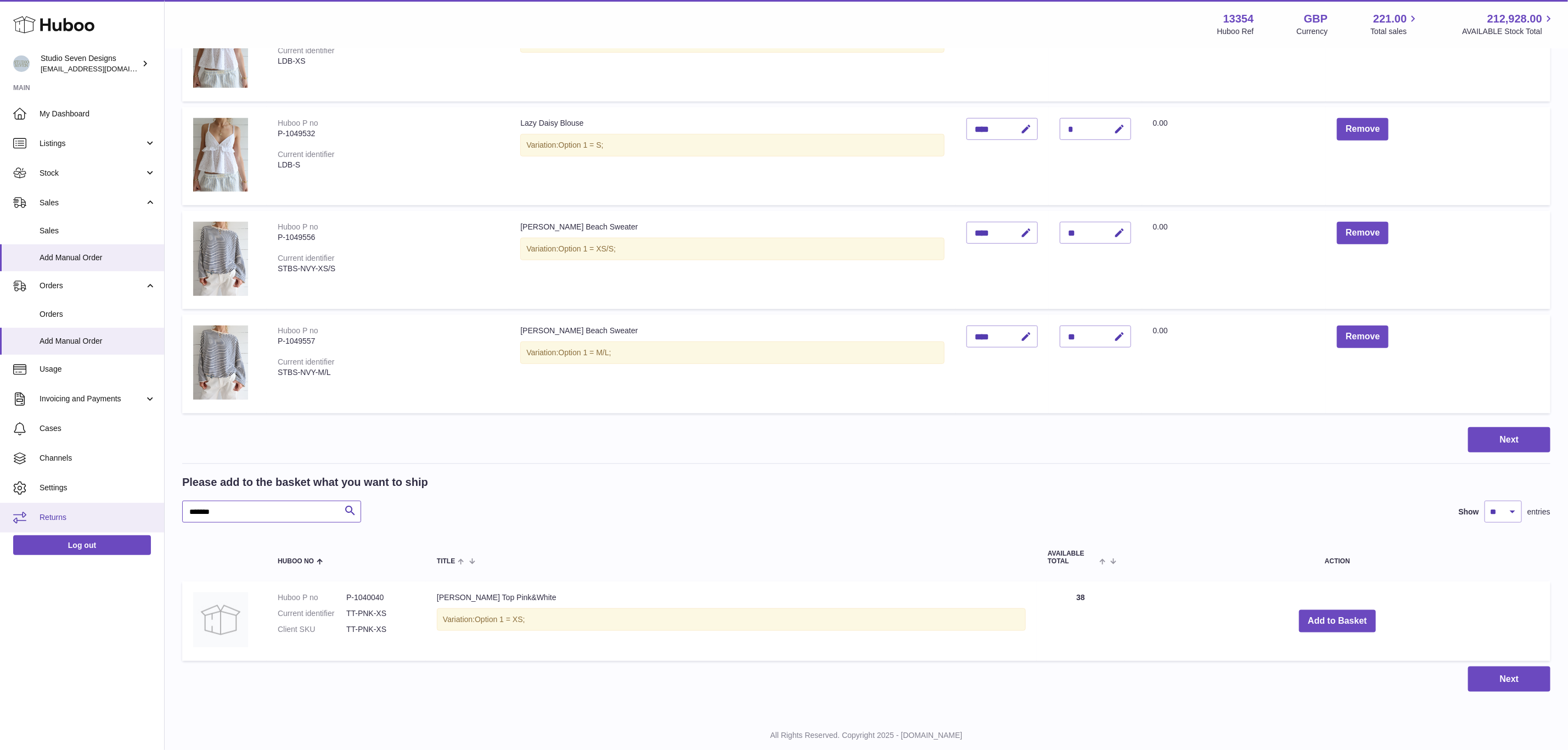
drag, startPoint x: 229, startPoint y: 512, endPoint x: 149, endPoint y: 522, distance: 80.6
click at [149, 522] on div "Huboo Studio Seven Designs internalAdmin-13354@internal.huboo.com Main My Dashb…" at bounding box center [784, 104] width 1568 height 1348
paste input "text"
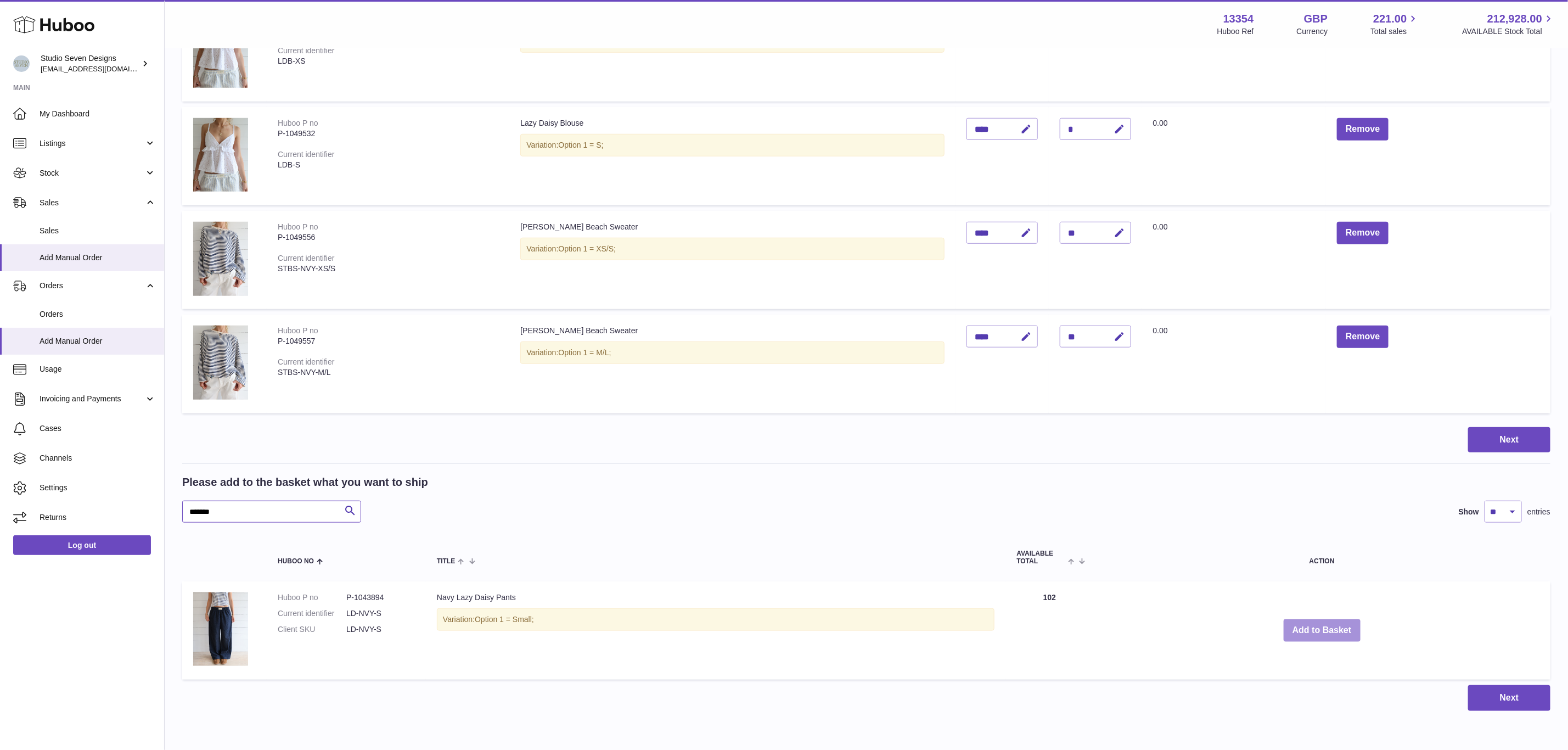
type input "*******"
click at [1339, 627] on button "Add to Basket" at bounding box center [1322, 630] width 77 height 23
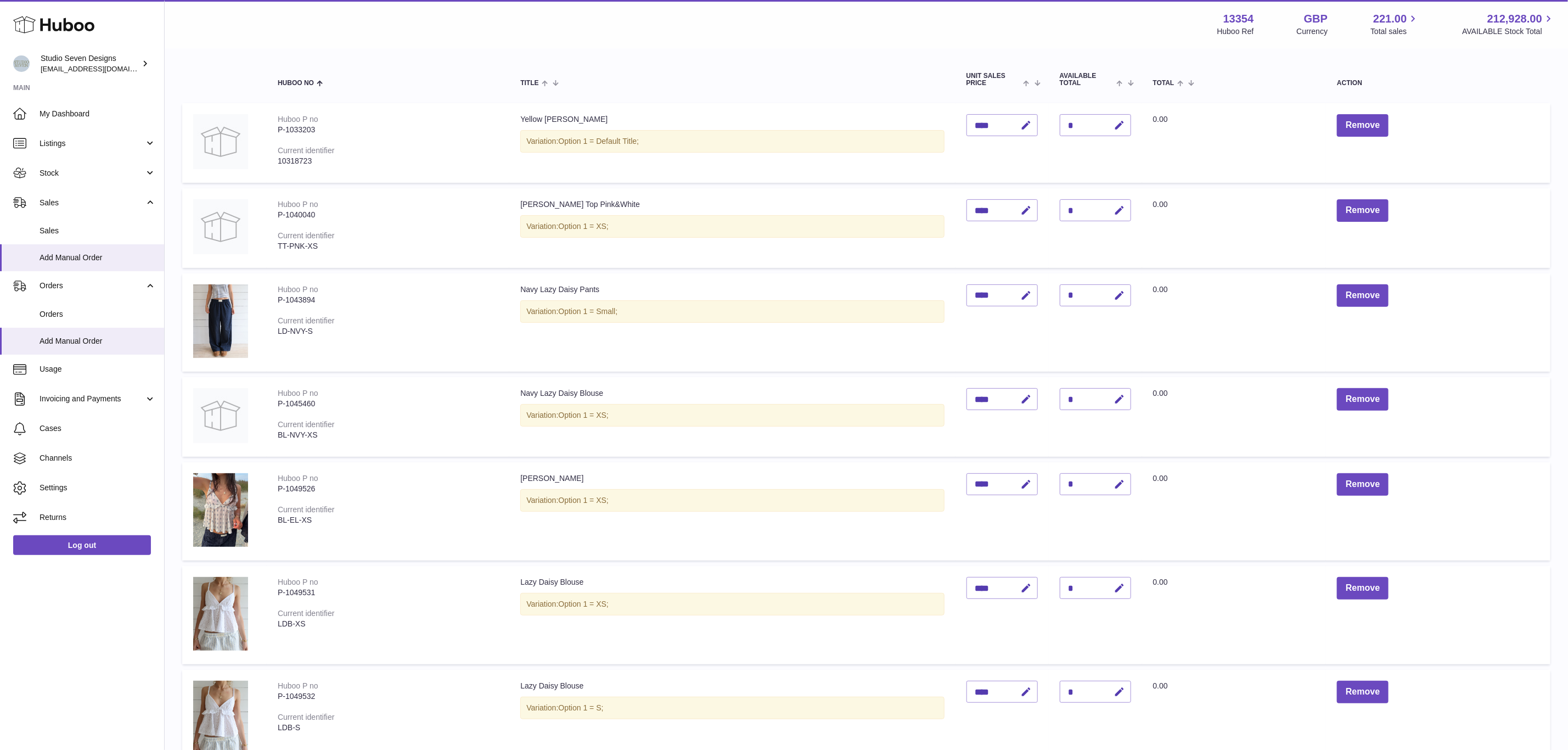
scroll to position [97, 0]
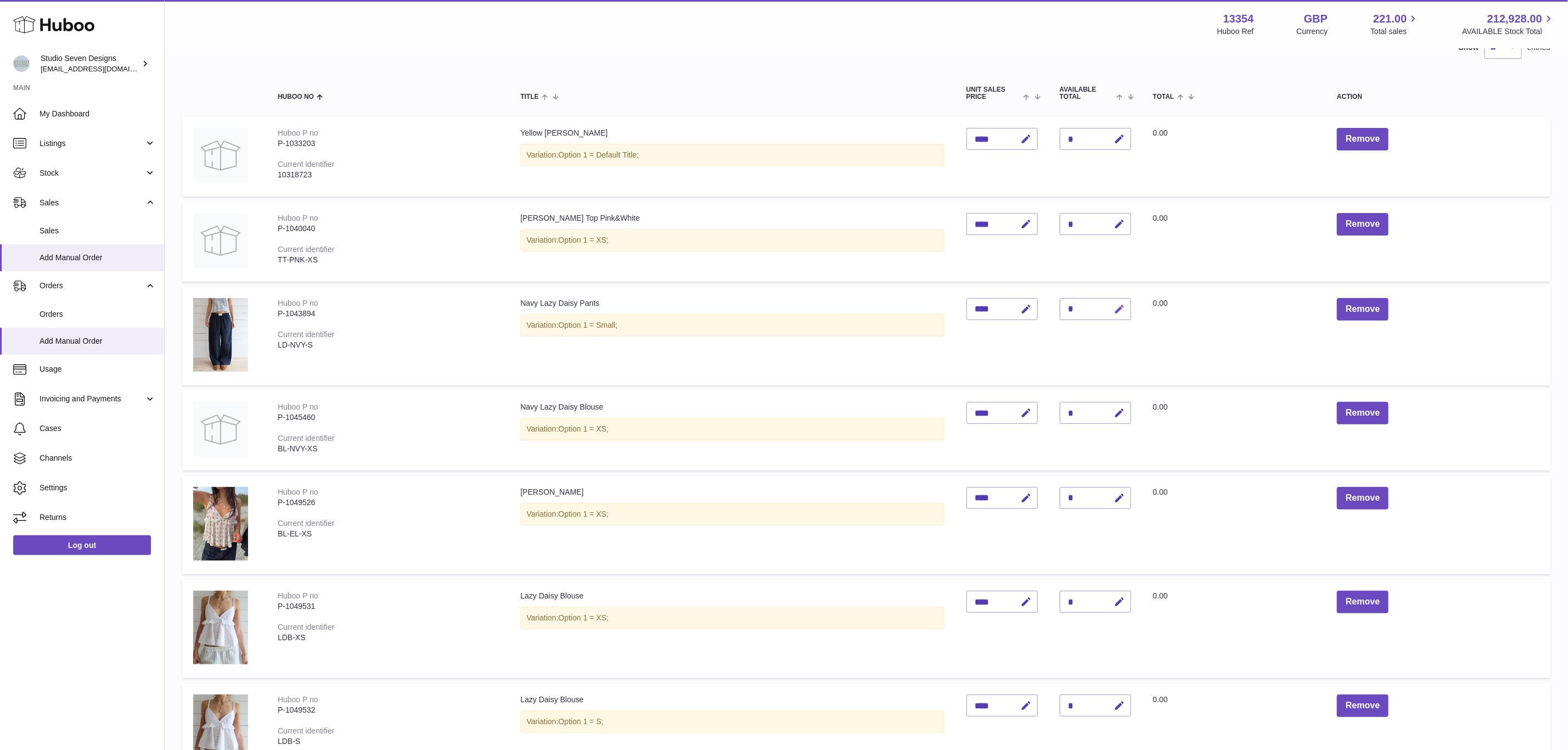
click at [1126, 304] on icon "button" at bounding box center [1120, 309] width 12 height 12
type input "**"
click at [1108, 300] on button "submit" at bounding box center [1119, 309] width 21 height 18
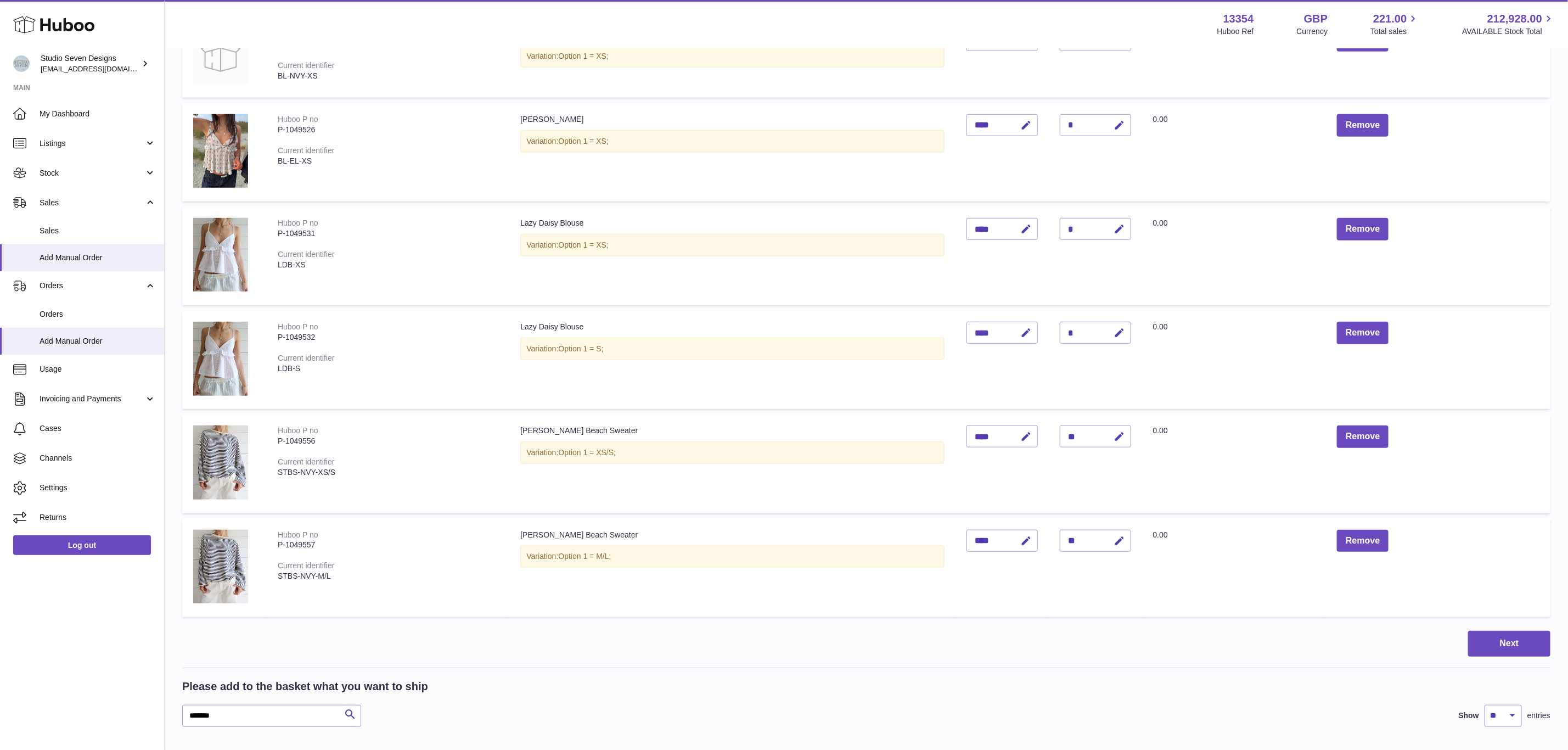
scroll to position [591, 0]
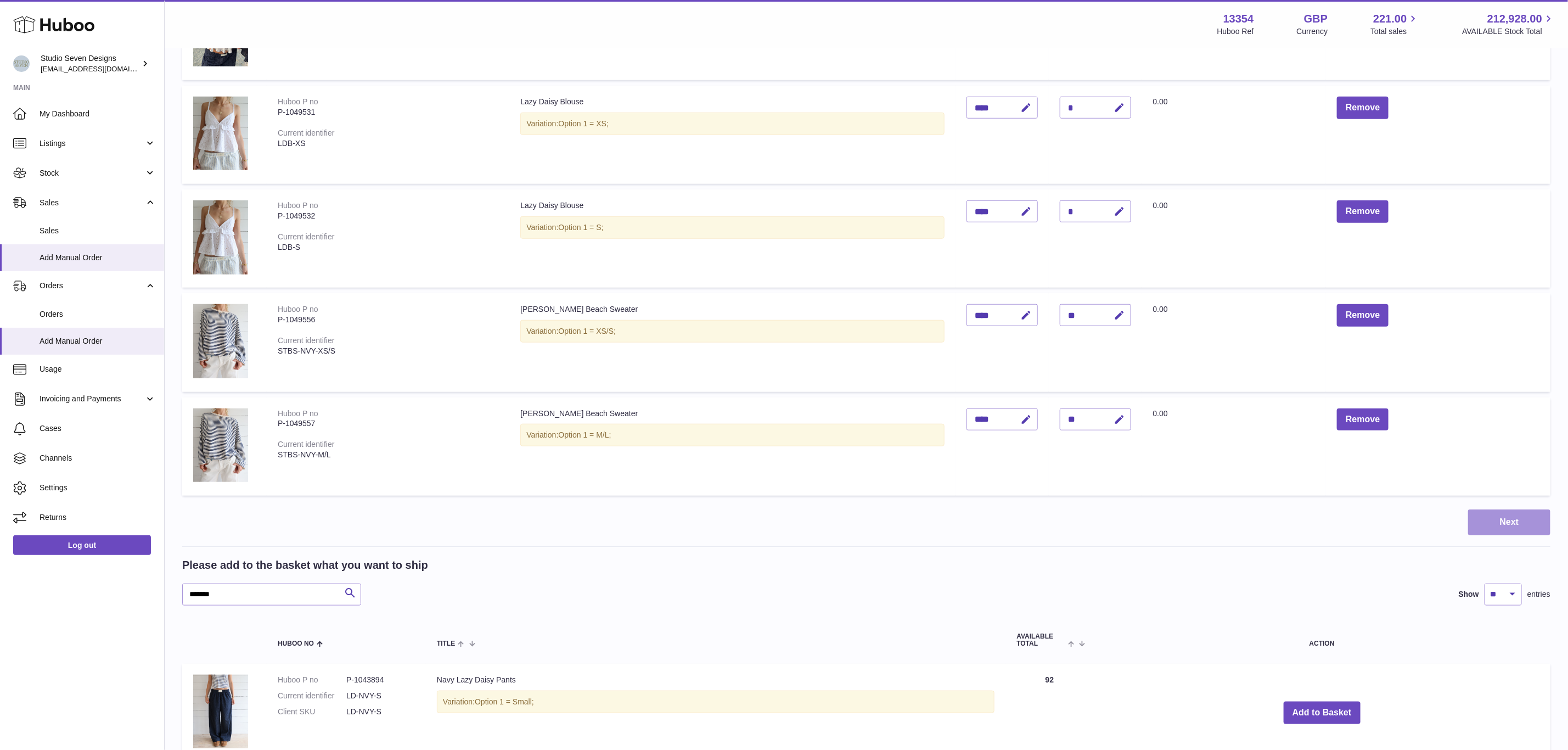
click at [1493, 519] on button "Next" at bounding box center [1510, 522] width 82 height 26
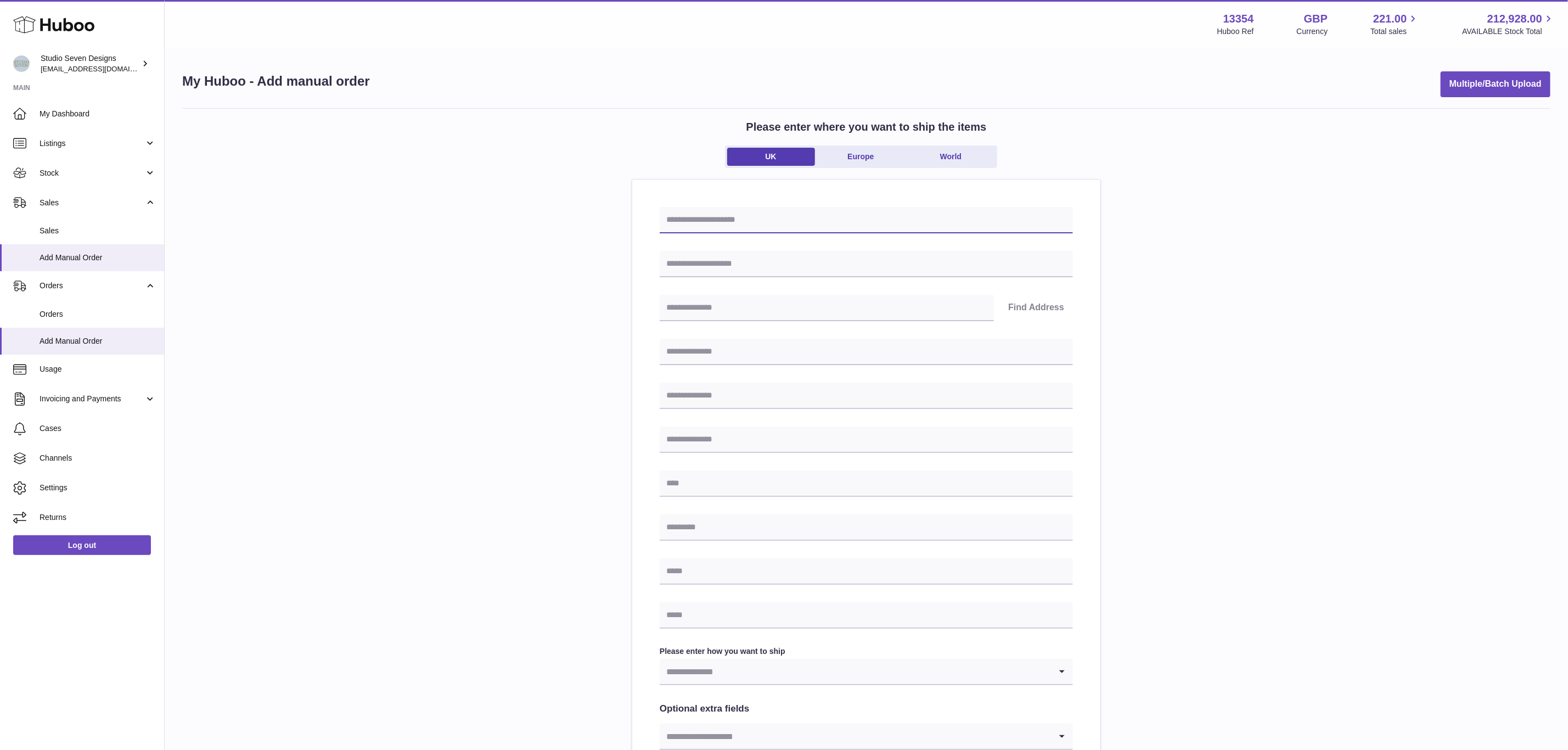
drag, startPoint x: 703, startPoint y: 210, endPoint x: 704, endPoint y: 219, distance: 9.1
click at [703, 210] on input "text" at bounding box center [867, 220] width 414 height 26
paste input "*********"
type input "*********"
drag, startPoint x: 707, startPoint y: 259, endPoint x: 717, endPoint y: 315, distance: 56.9
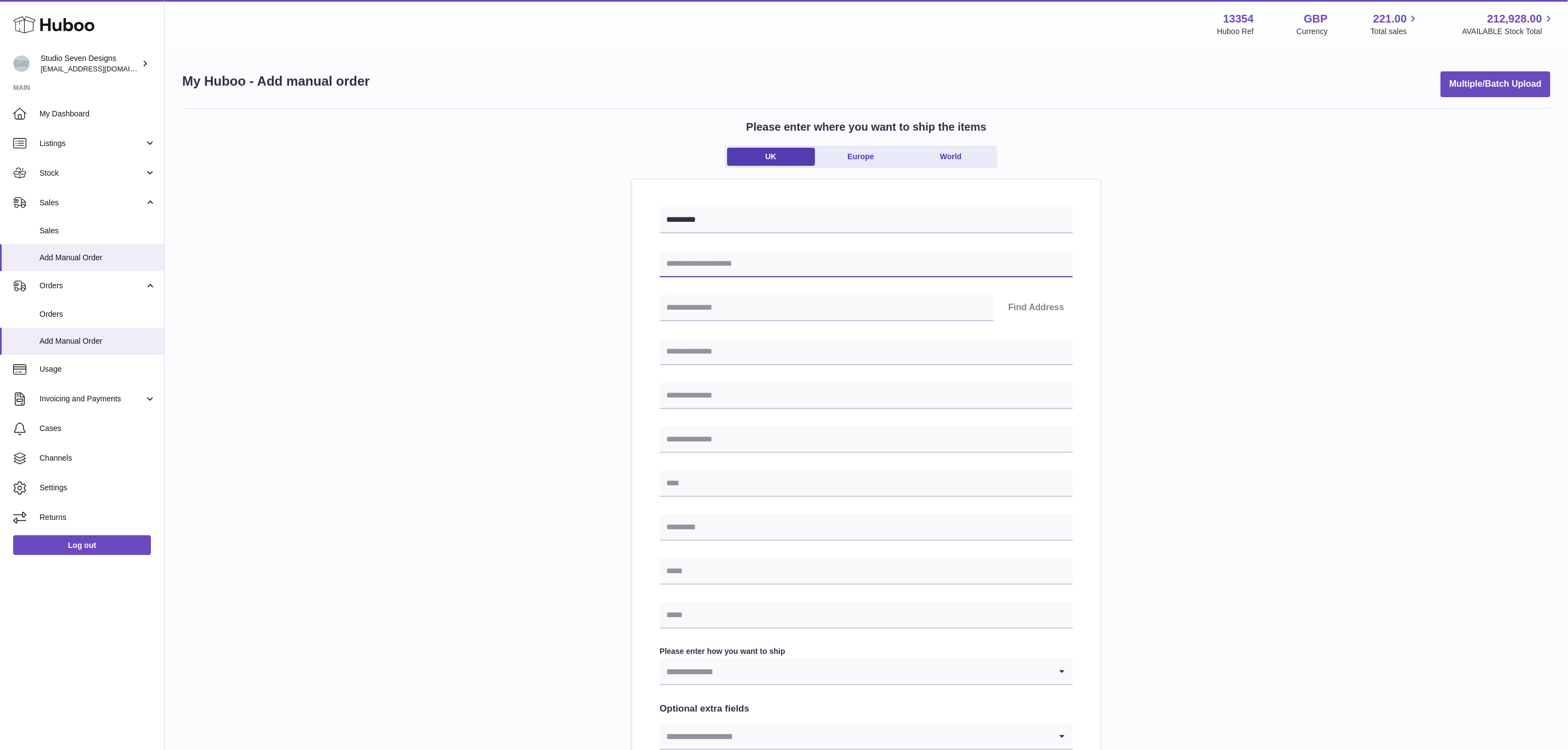
click at [707, 261] on input "text" at bounding box center [867, 264] width 414 height 26
paste input "*********"
type input "*********"
drag, startPoint x: 709, startPoint y: 343, endPoint x: 709, endPoint y: 394, distance: 51.0
click at [709, 343] on input "text" at bounding box center [867, 352] width 414 height 26
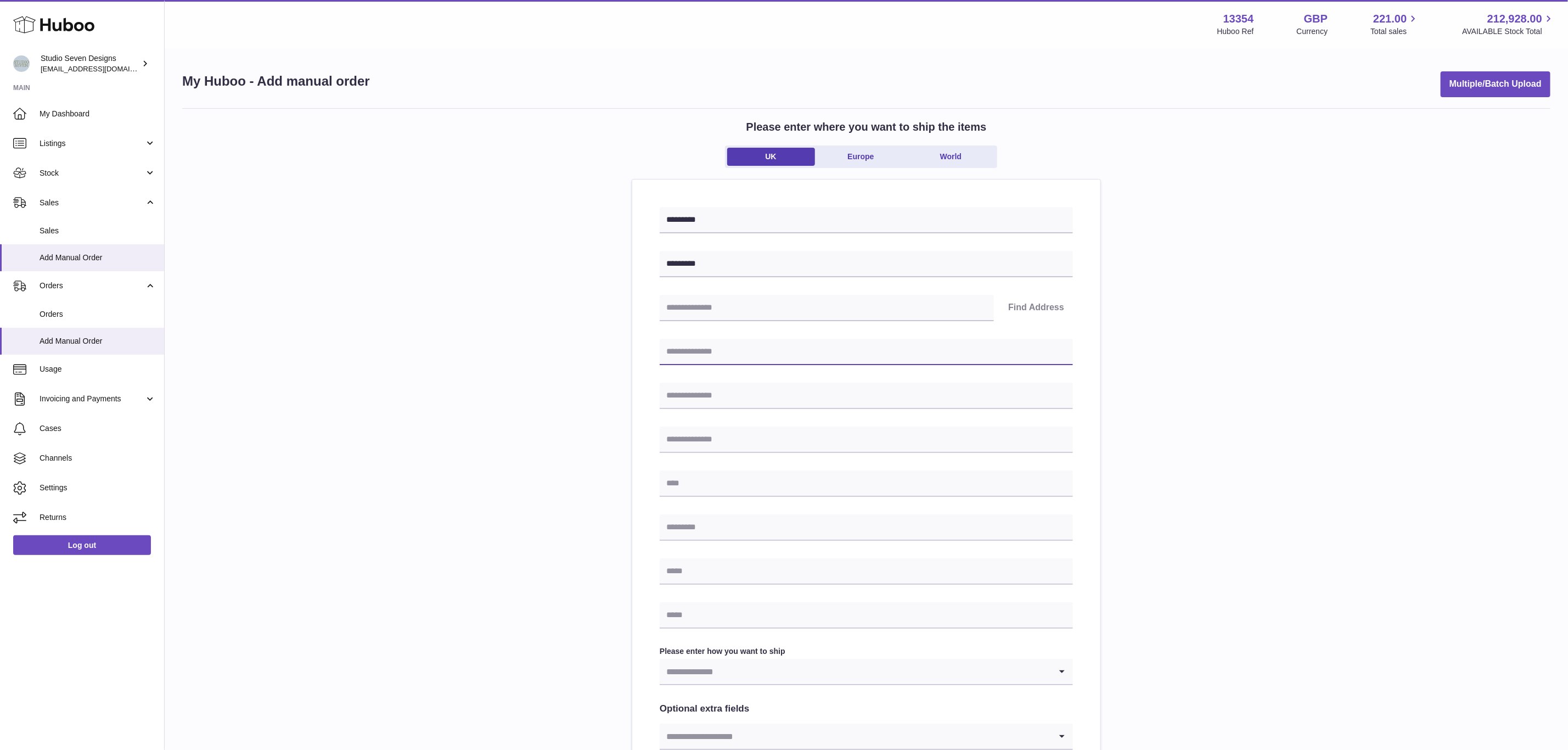
paste input "*********"
type input "*********"
click at [705, 481] on input "text" at bounding box center [867, 484] width 414 height 26
paste input "*********"
type input "*********"
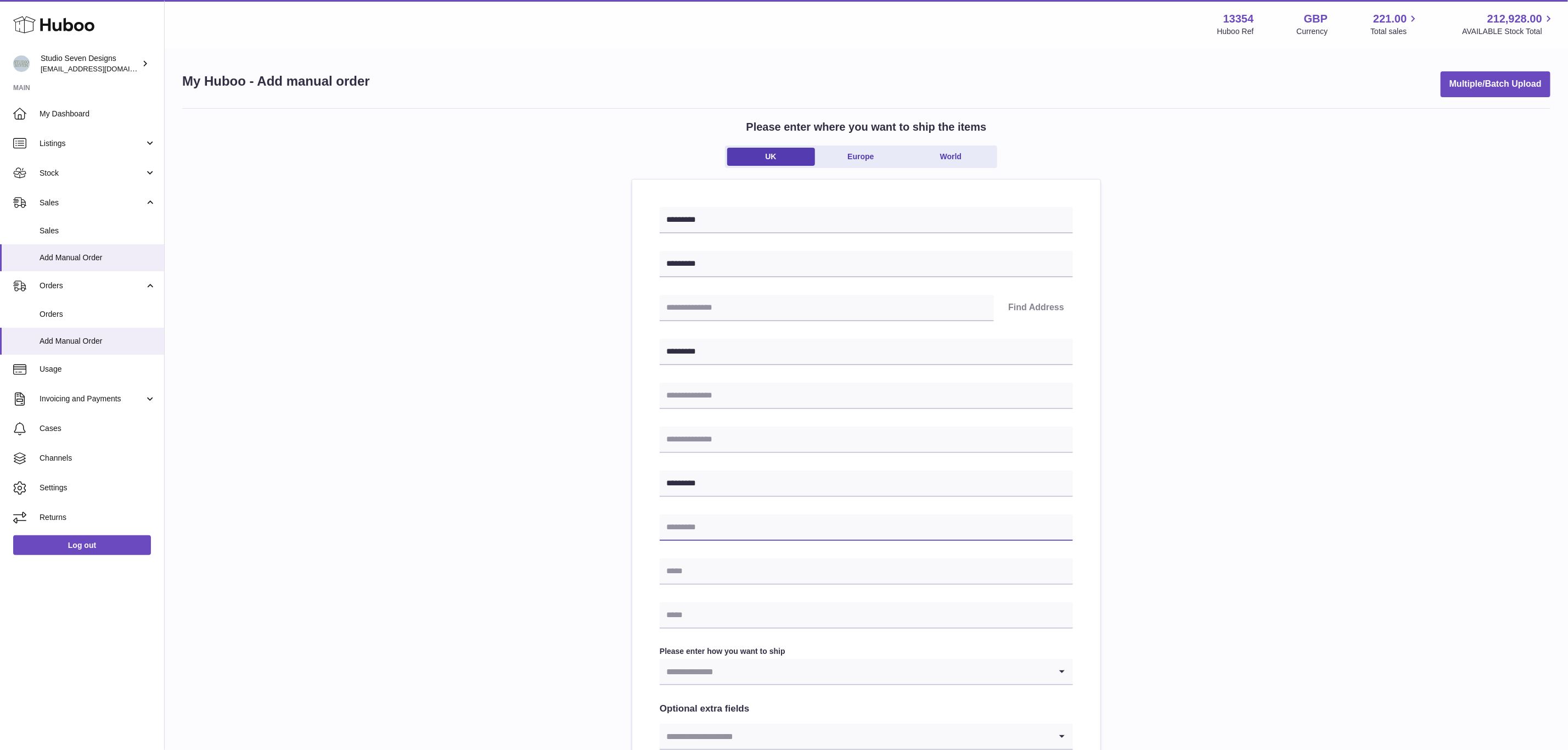
click at [705, 528] on input "text" at bounding box center [867, 527] width 414 height 26
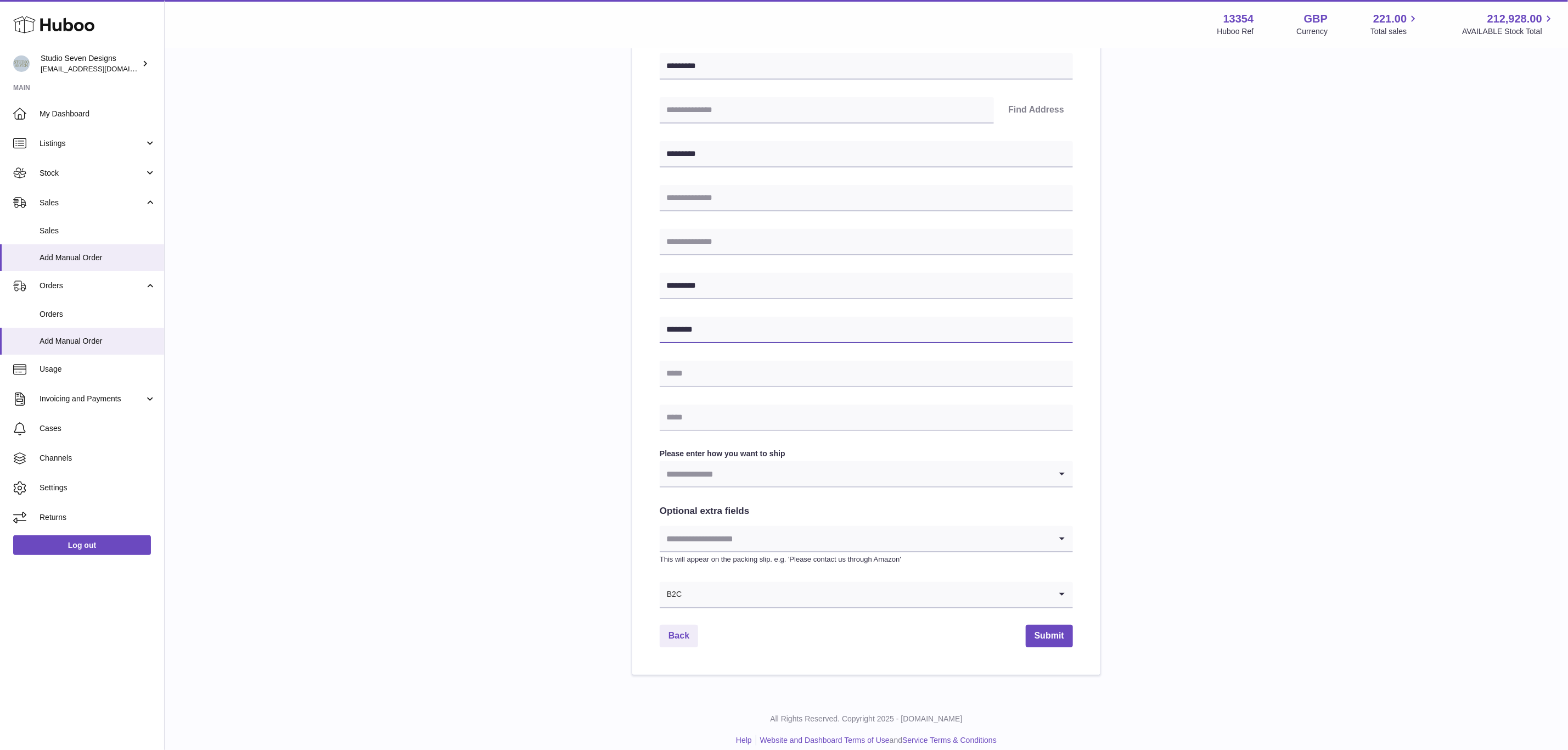
scroll to position [210, 0]
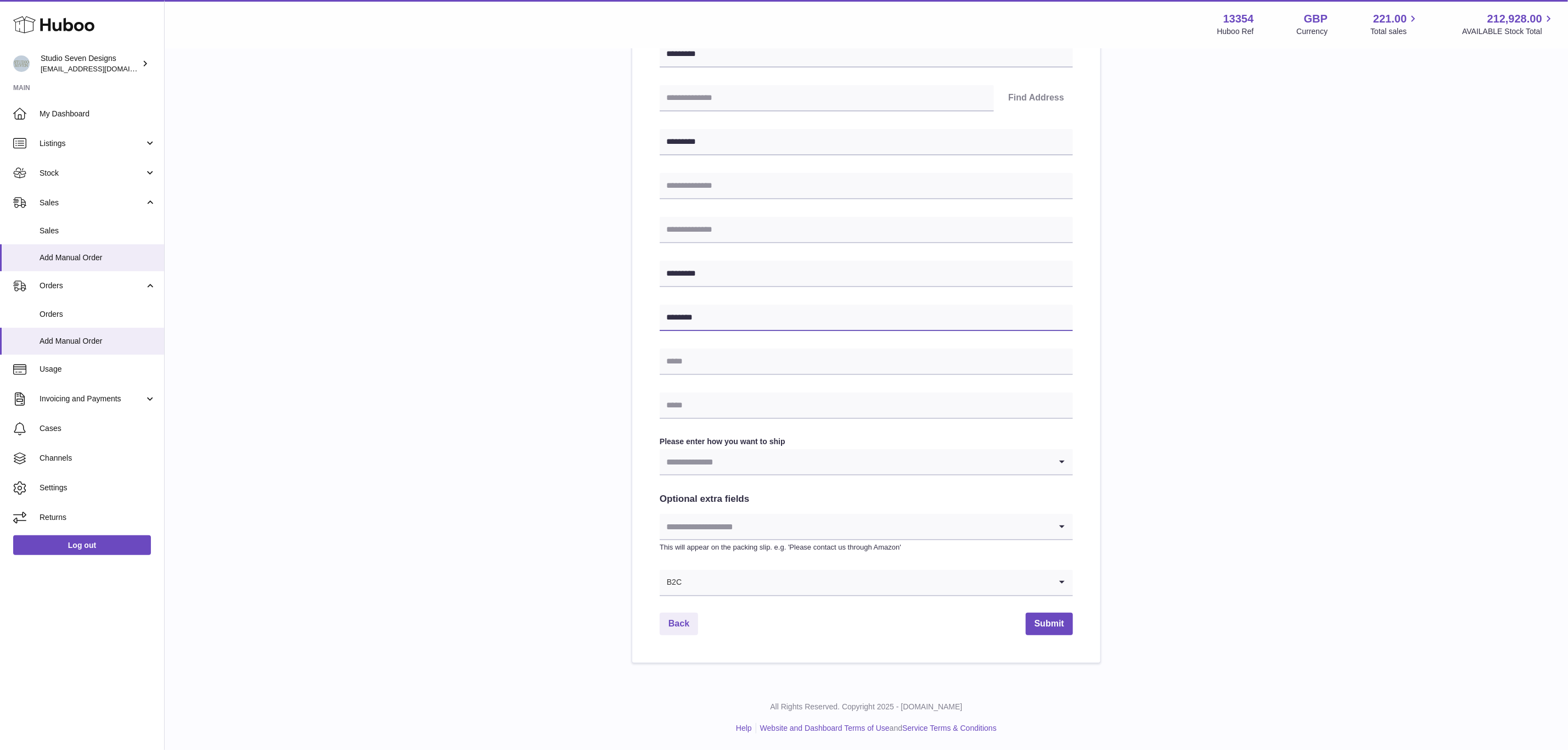
type input "********"
click at [689, 574] on input "Search for option" at bounding box center [867, 582] width 369 height 25
click at [690, 628] on li "B2B" at bounding box center [867, 634] width 412 height 22
click at [700, 463] on input "Search for option" at bounding box center [855, 462] width 392 height 25
click at [703, 511] on li "Business to Business" at bounding box center [867, 513] width 412 height 22
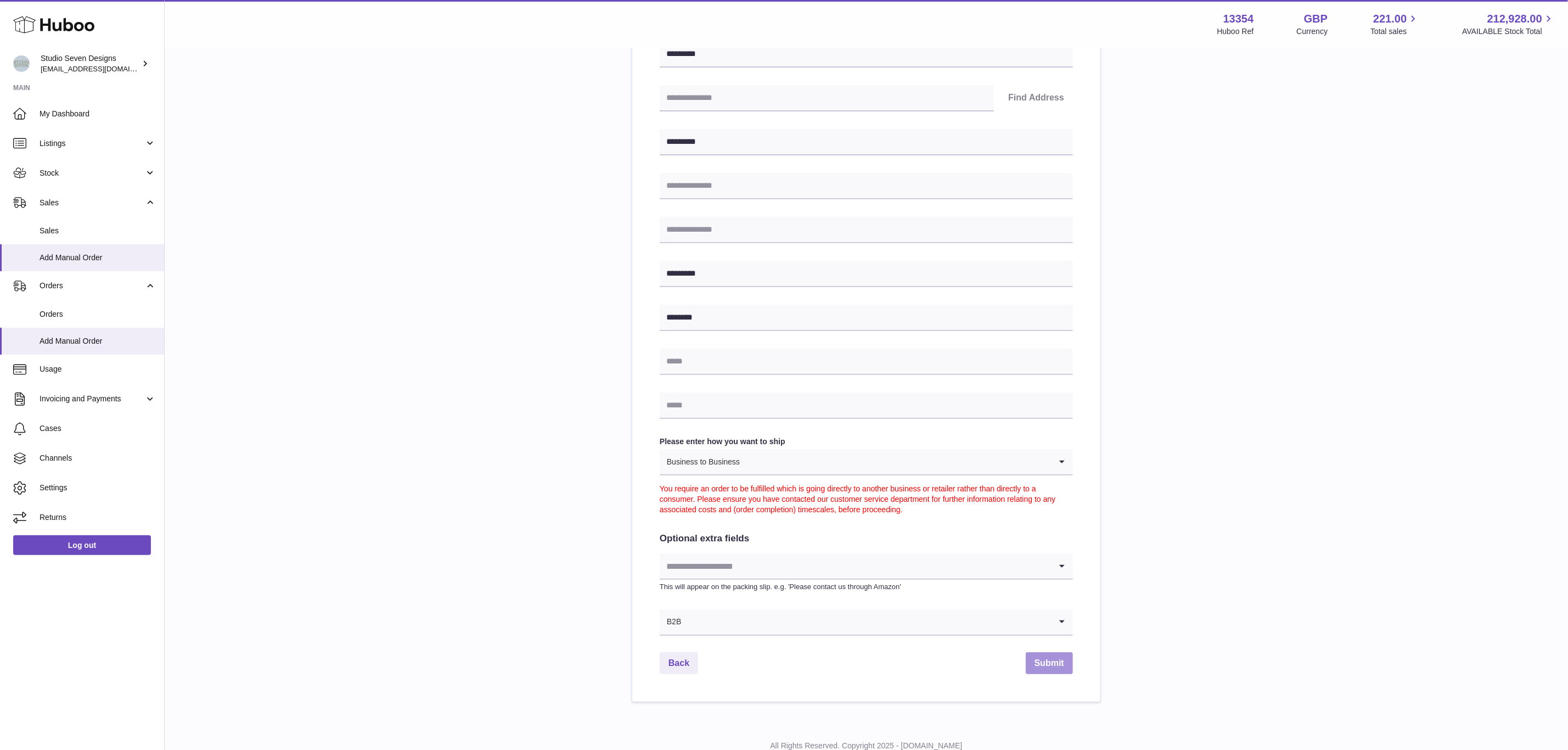
click at [1049, 661] on button "Submit" at bounding box center [1049, 663] width 47 height 23
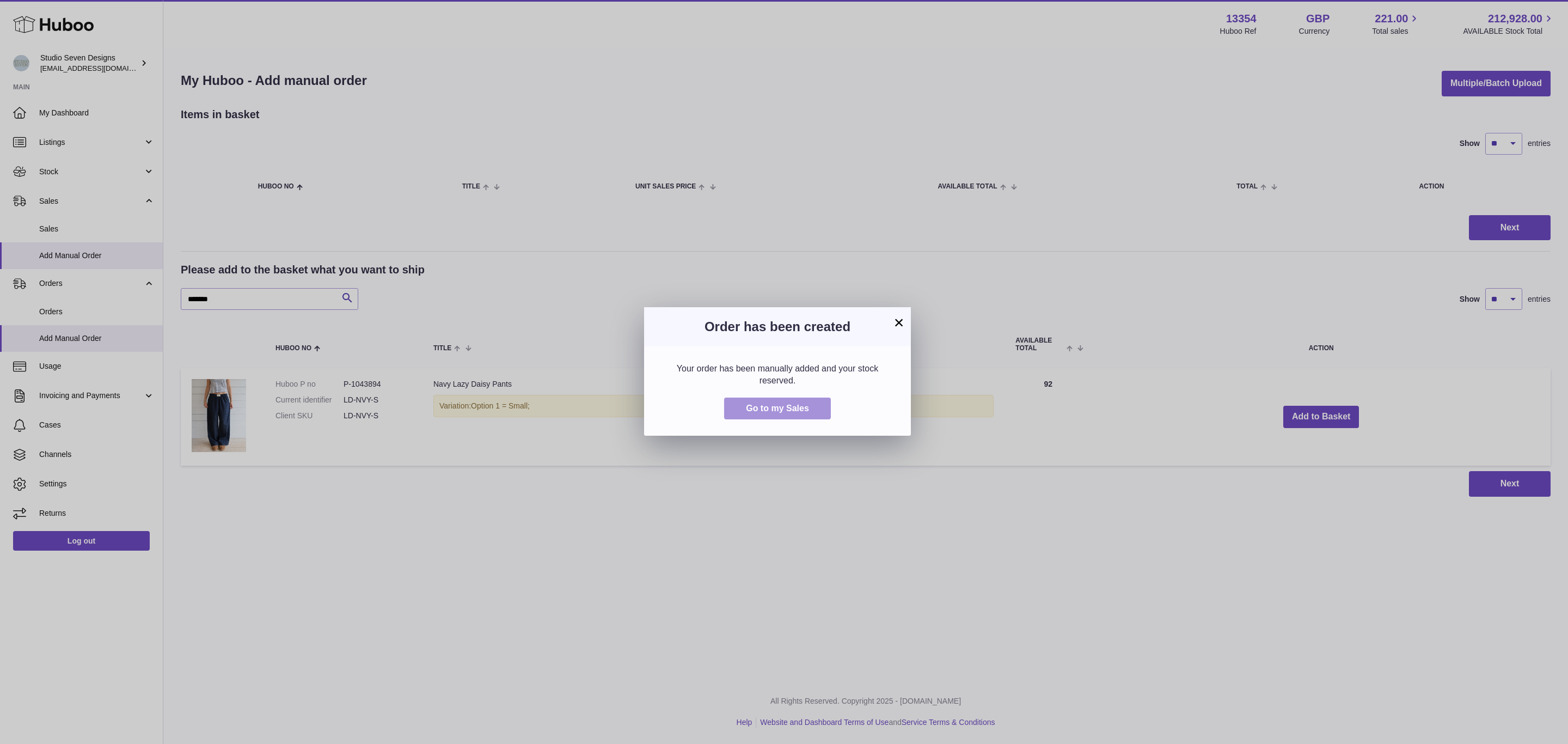
click at [783, 410] on span "Go to my Sales" at bounding box center [777, 408] width 63 height 9
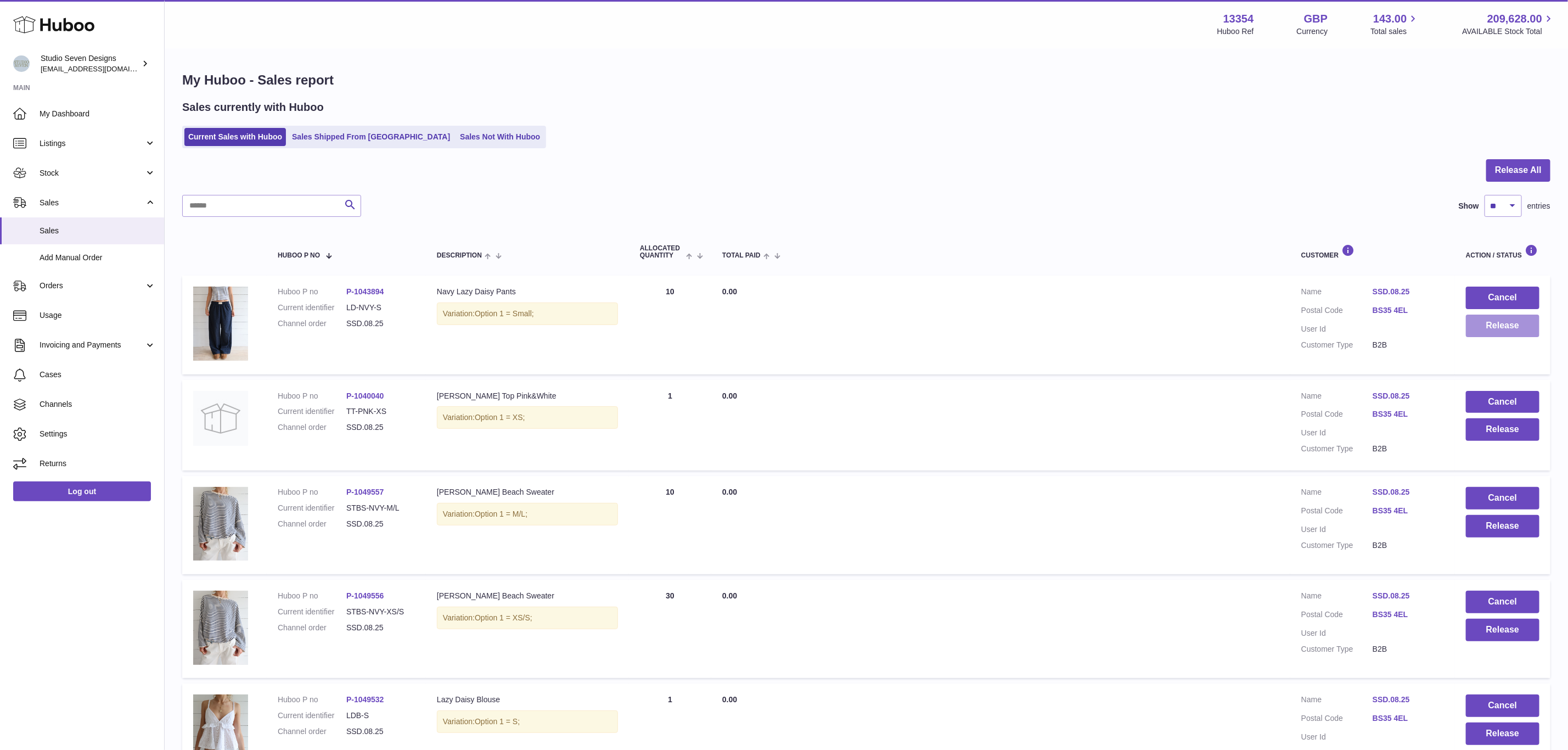
click at [1512, 333] on button "Release" at bounding box center [1503, 326] width 74 height 23
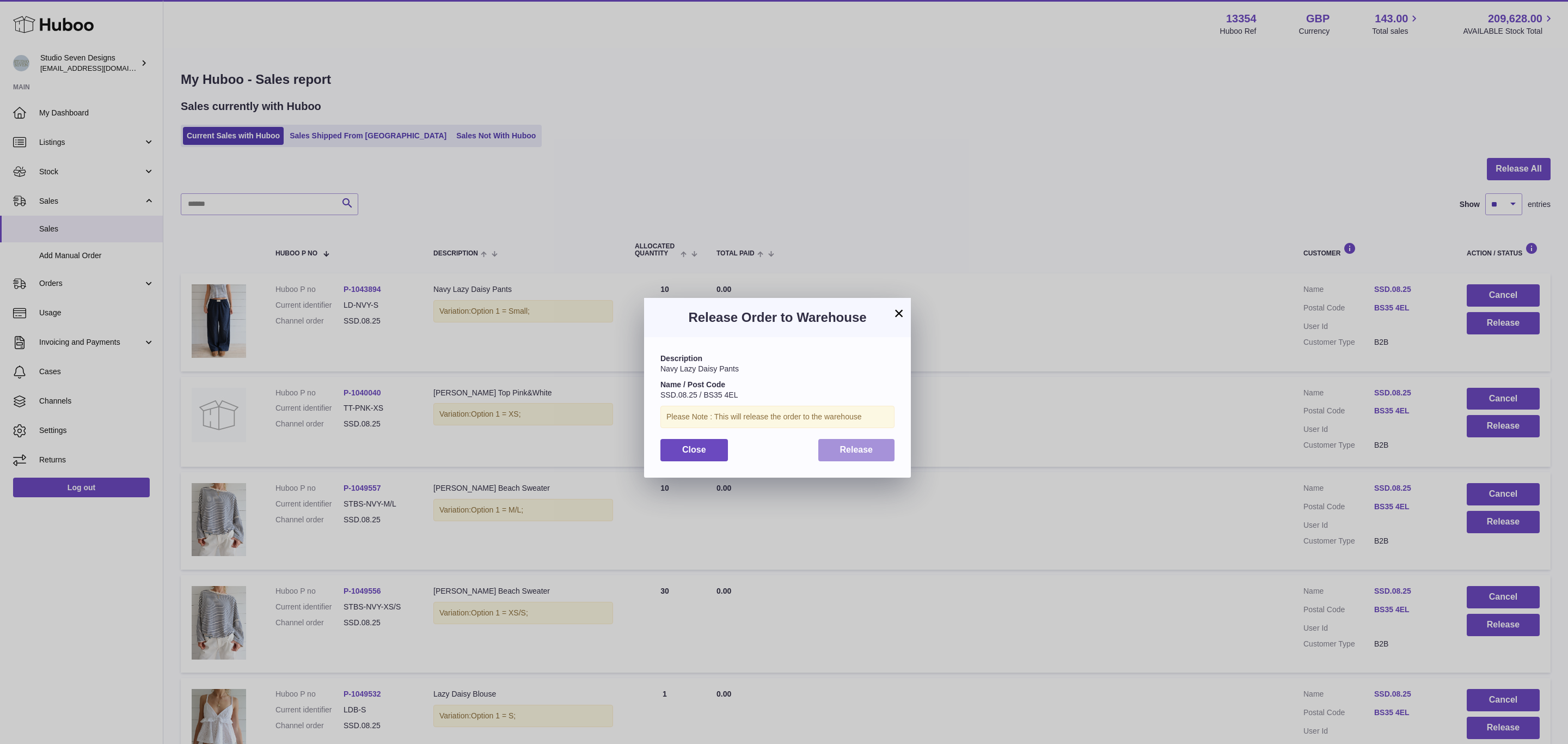
click at [877, 451] on button "Release" at bounding box center [856, 450] width 77 height 23
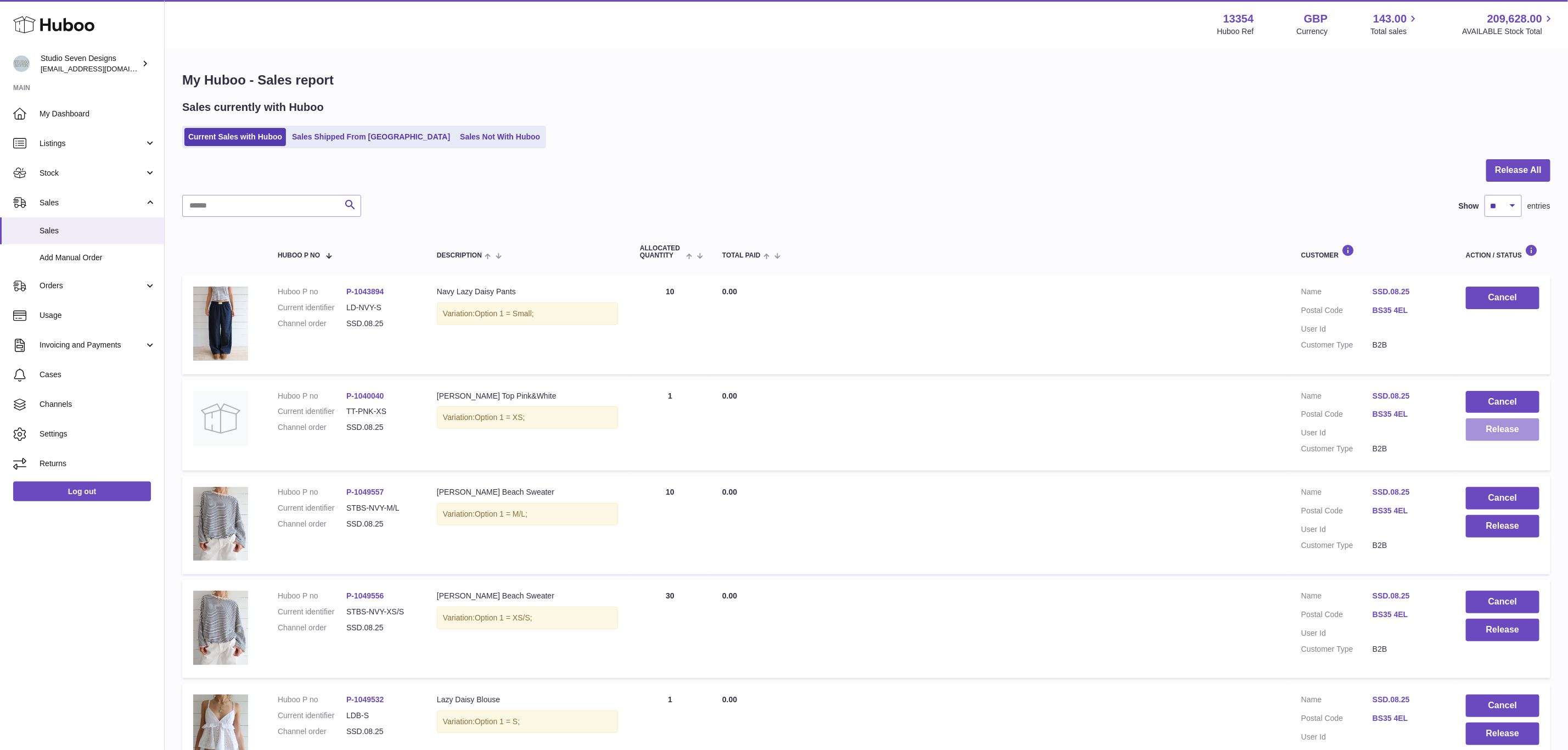
click at [1513, 428] on button "Release" at bounding box center [1503, 430] width 74 height 23
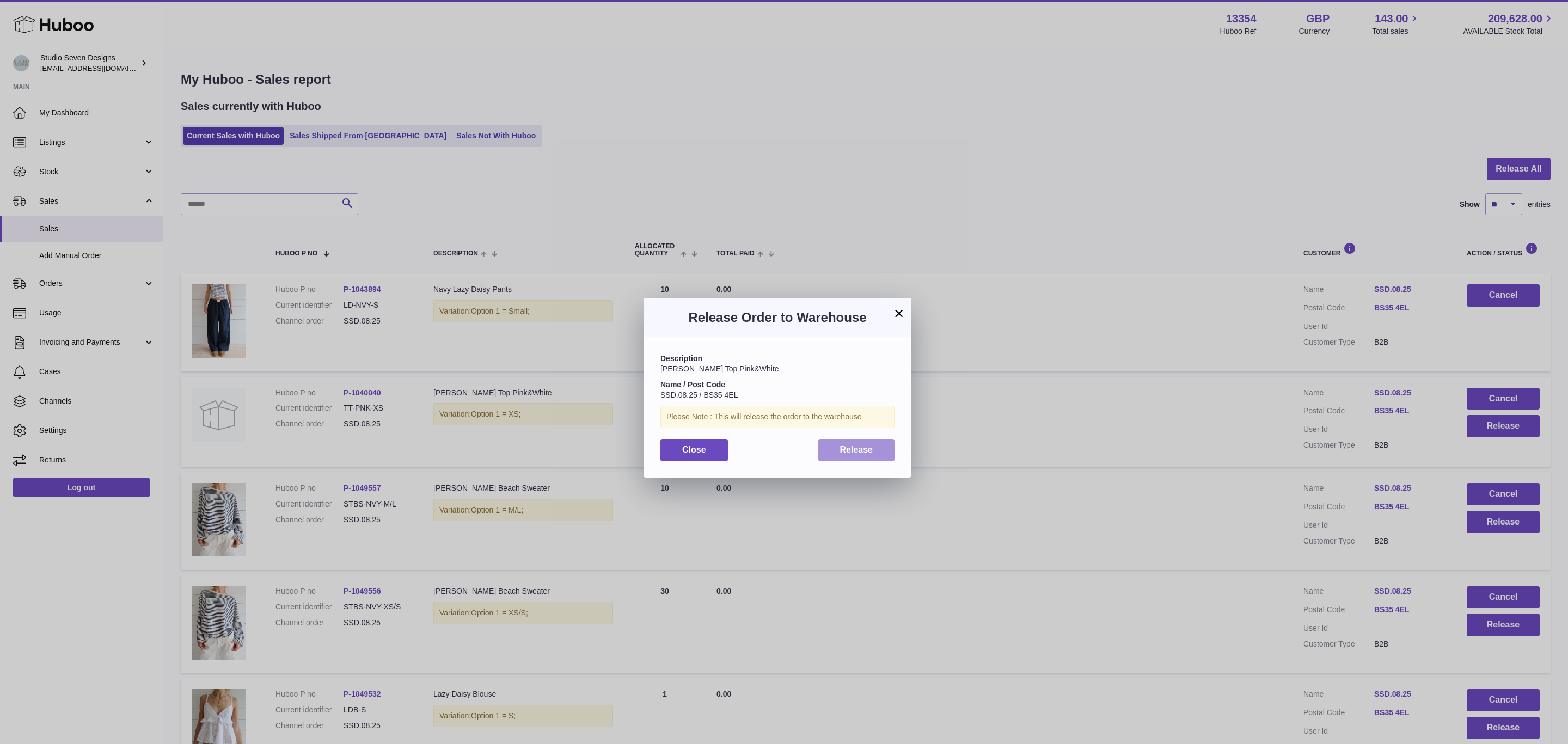
click at [830, 451] on button "Release" at bounding box center [856, 450] width 77 height 23
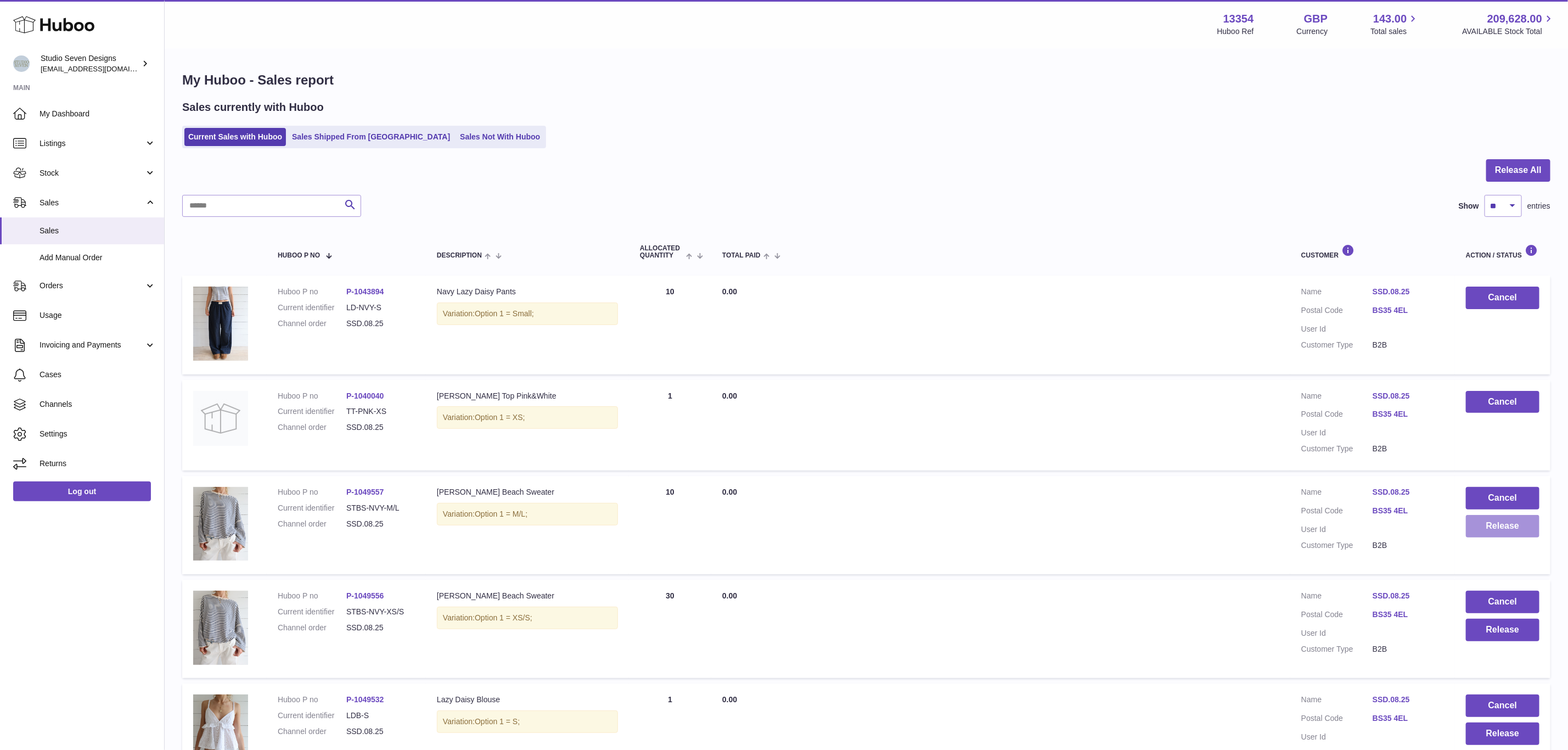
click at [1502, 526] on button "Release" at bounding box center [1503, 526] width 74 height 23
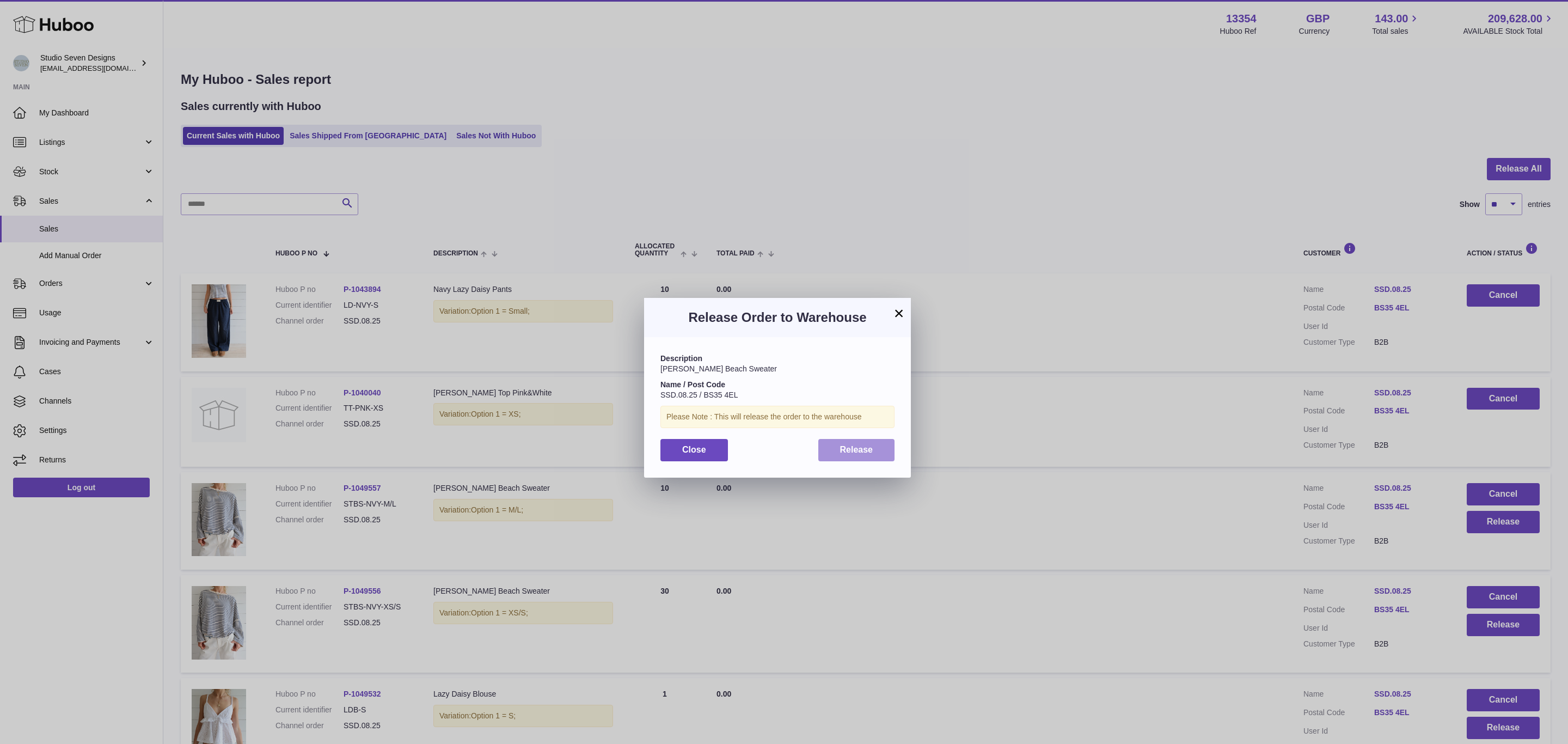
click at [852, 454] on span "Release" at bounding box center [856, 449] width 33 height 9
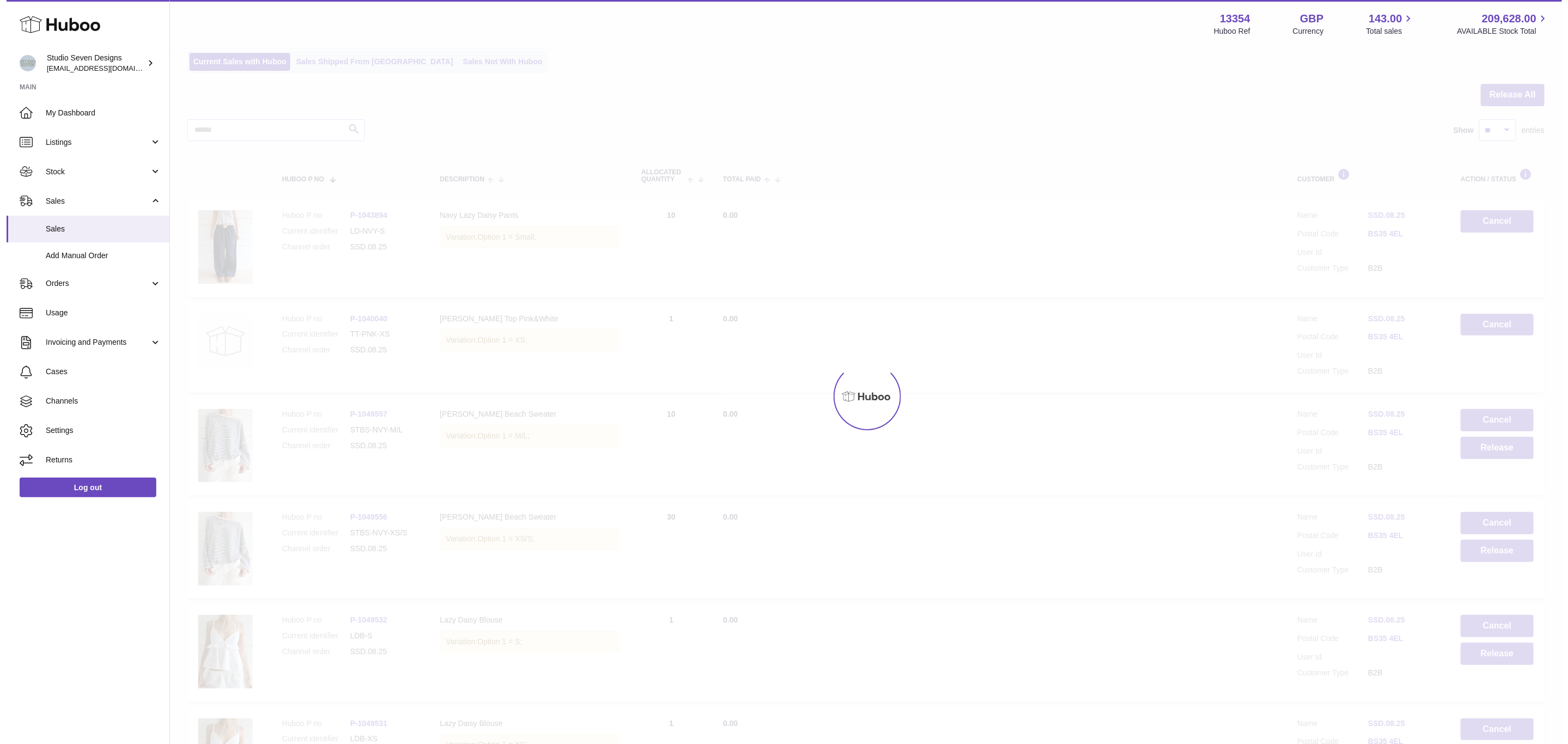
scroll to position [163, 0]
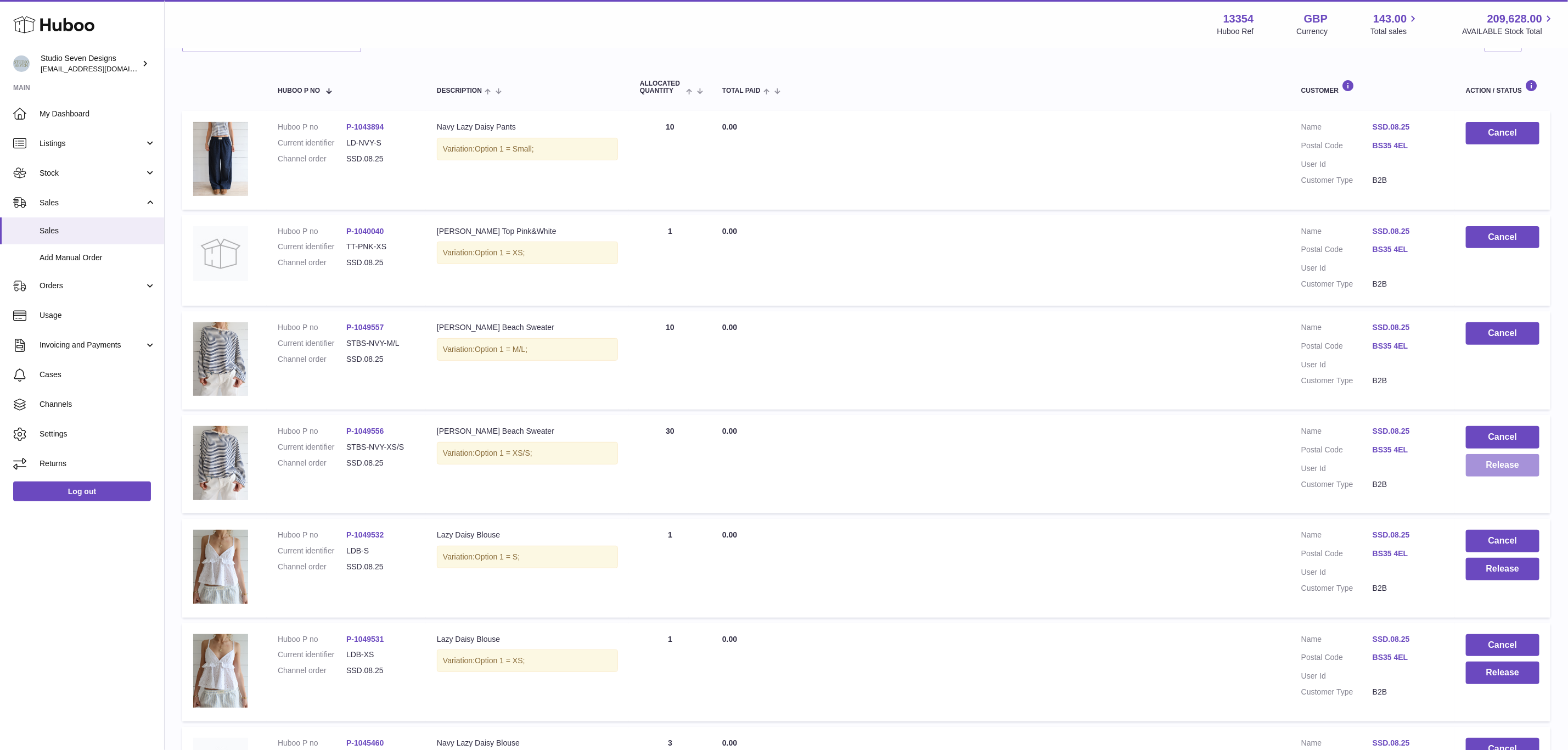
click at [1507, 460] on button "Release" at bounding box center [1503, 465] width 74 height 23
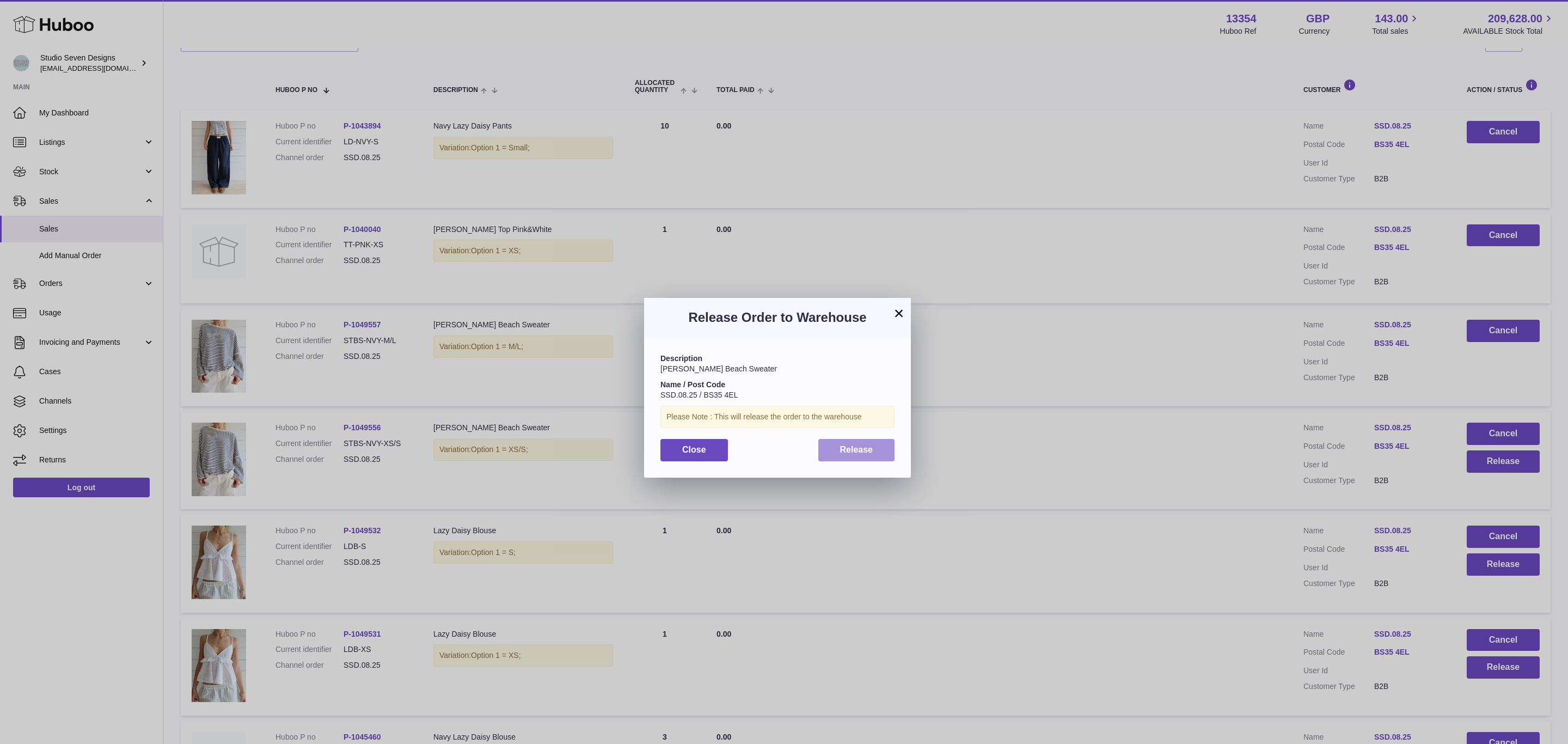
click at [883, 457] on button "Release" at bounding box center [856, 450] width 77 height 23
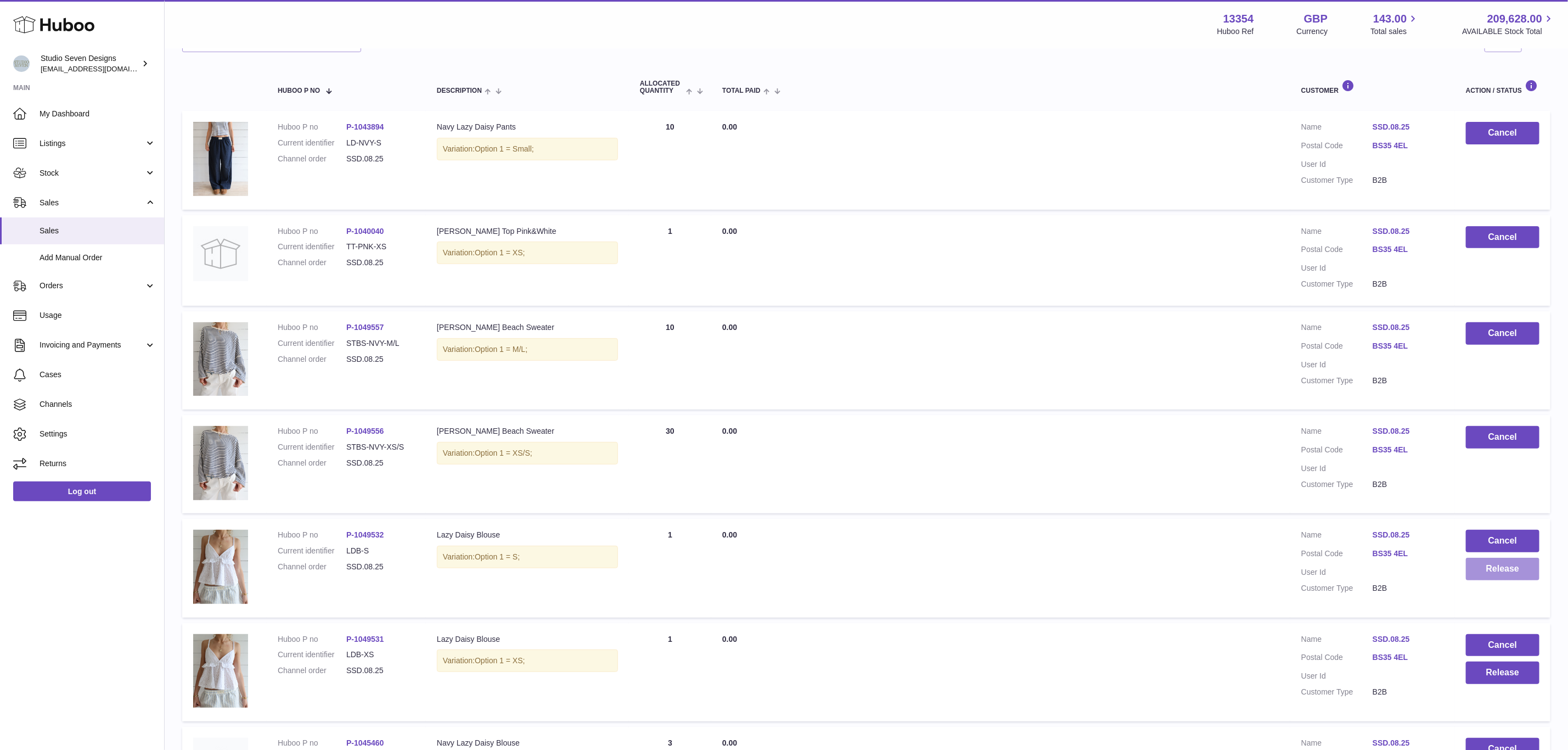
click at [1514, 559] on button "Release" at bounding box center [1503, 569] width 74 height 23
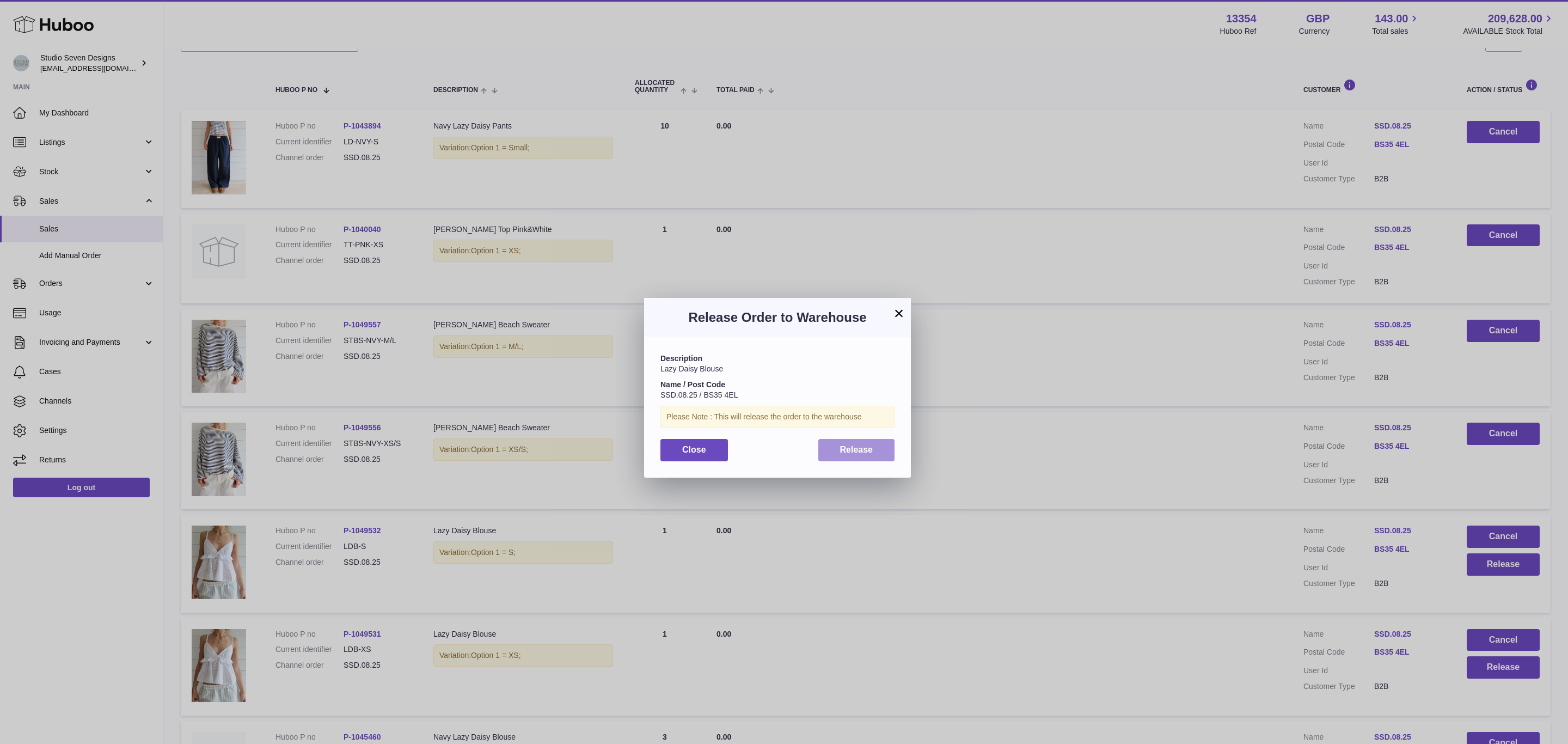
click at [852, 441] on button "Release" at bounding box center [856, 450] width 77 height 23
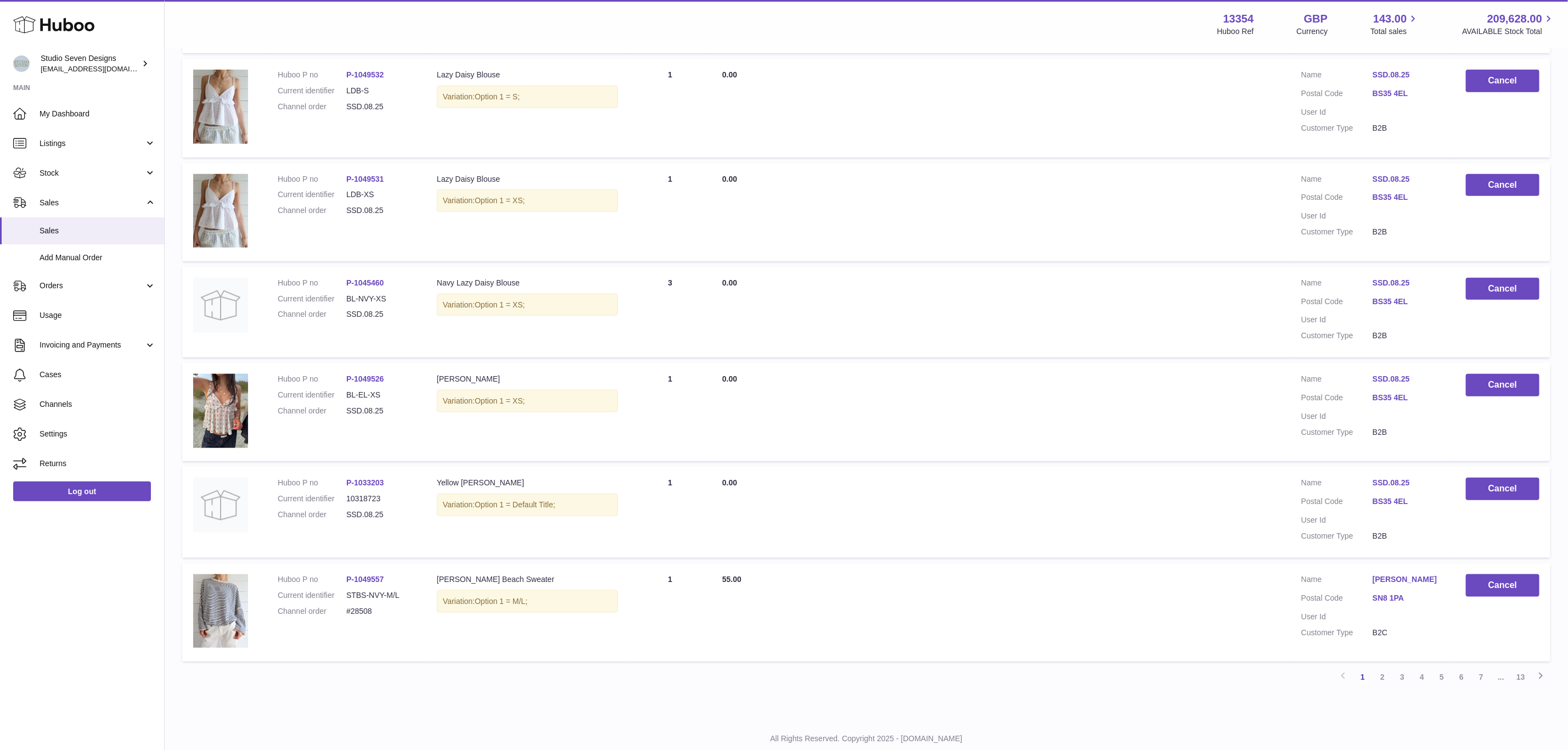
scroll to position [75, 0]
